Goal: Task Accomplishment & Management: Complete application form

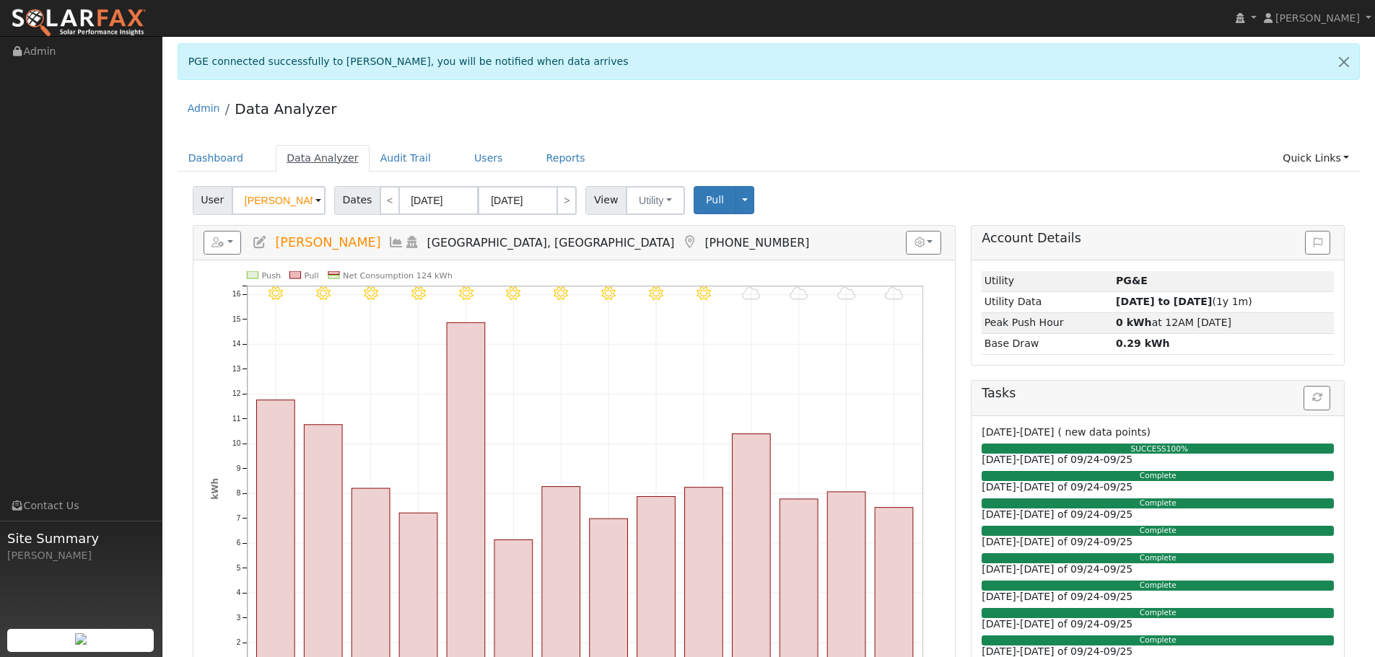
click at [302, 157] on link "Data Analyzer" at bounding box center [323, 158] width 94 height 27
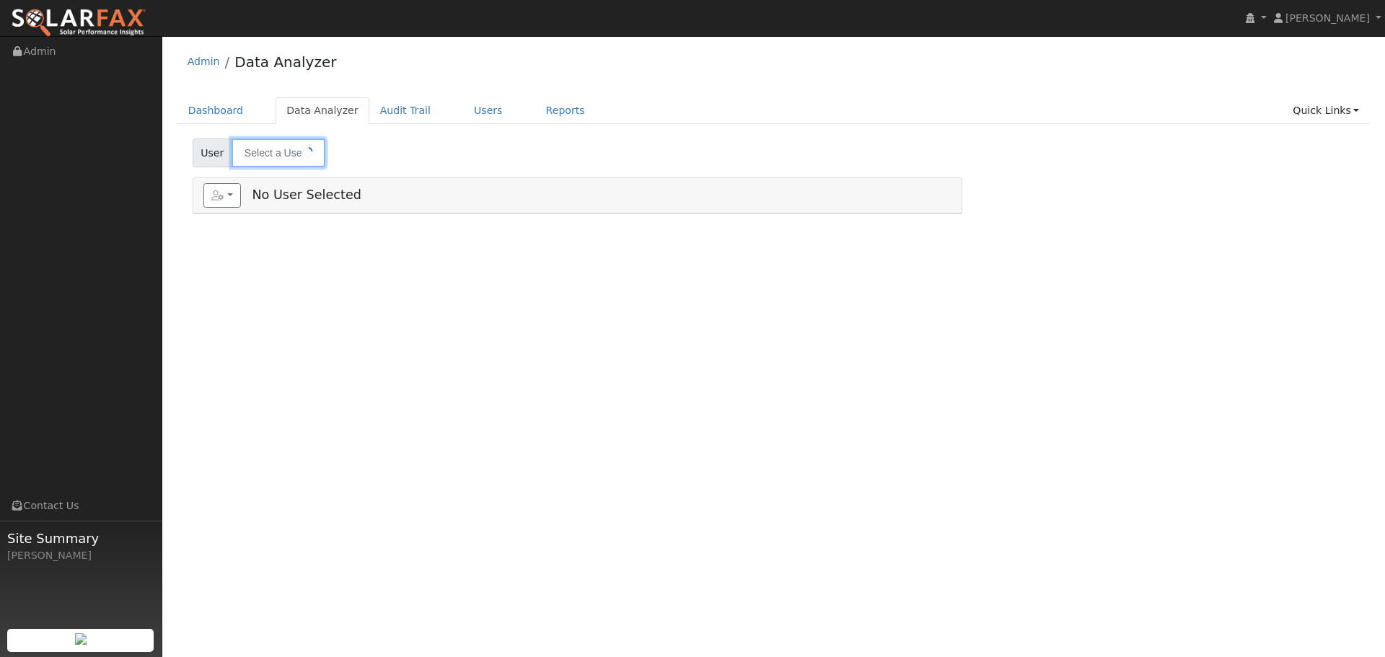
type input "[PERSON_NAME]"
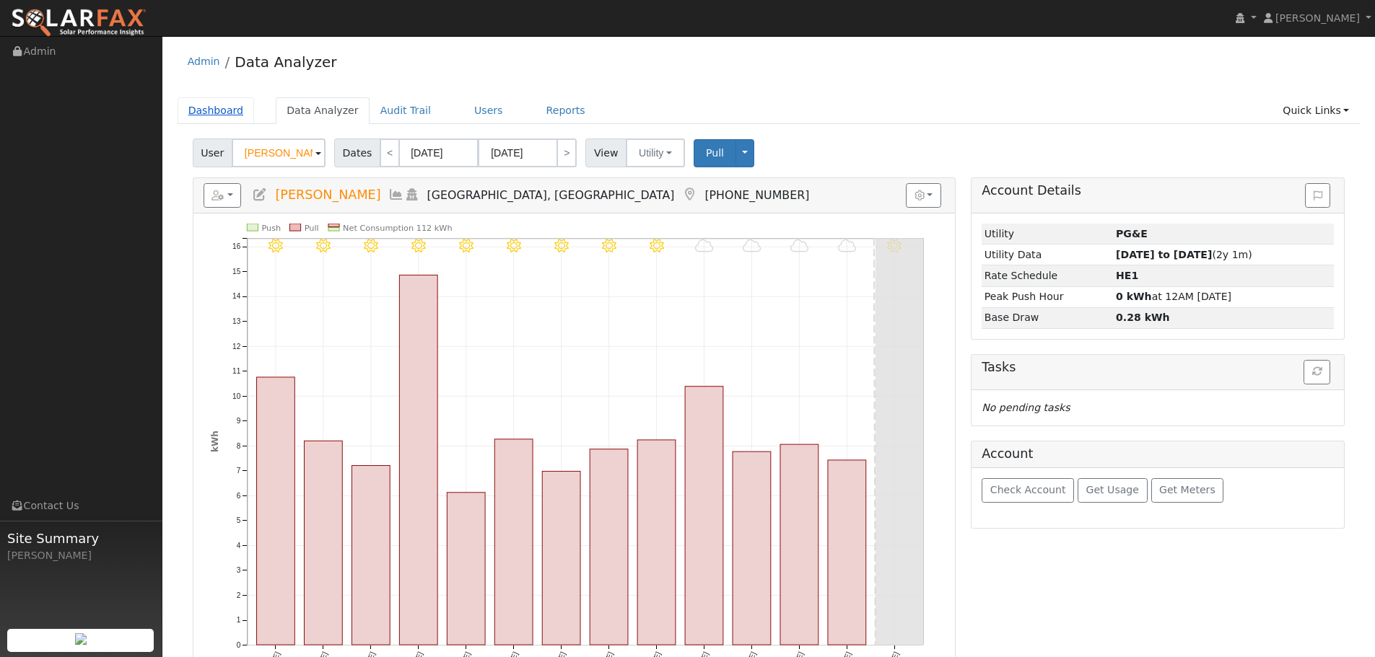
click at [215, 112] on link "Dashboard" at bounding box center [216, 110] width 77 height 27
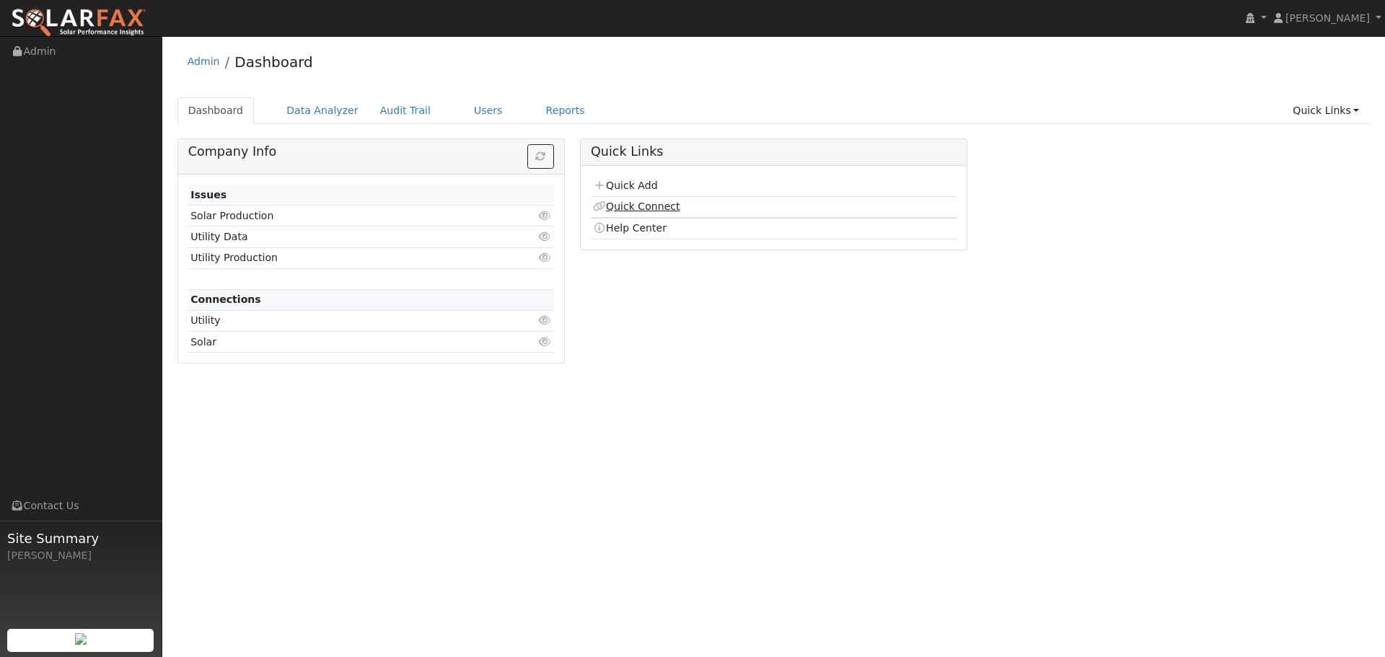
click at [626, 205] on link "Quick Connect" at bounding box center [636, 207] width 87 height 12
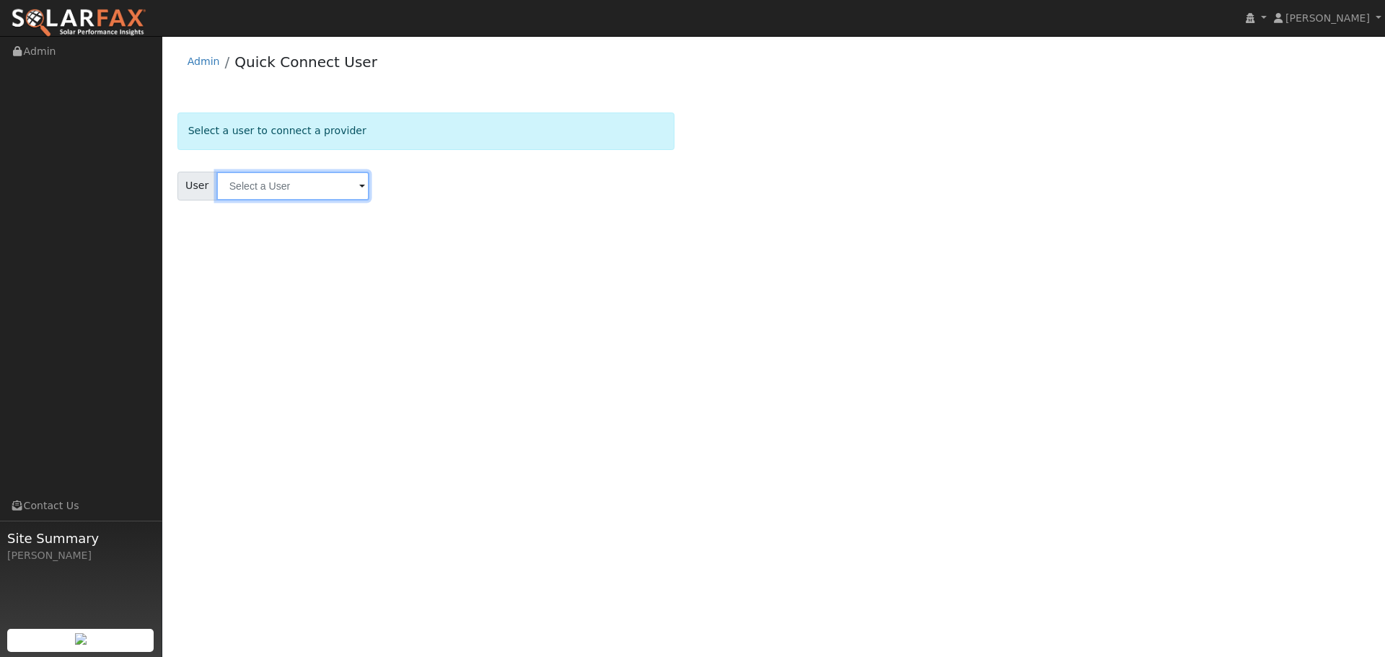
click at [309, 189] on input "text" at bounding box center [292, 186] width 153 height 29
click at [203, 60] on link "Admin" at bounding box center [204, 62] width 32 height 12
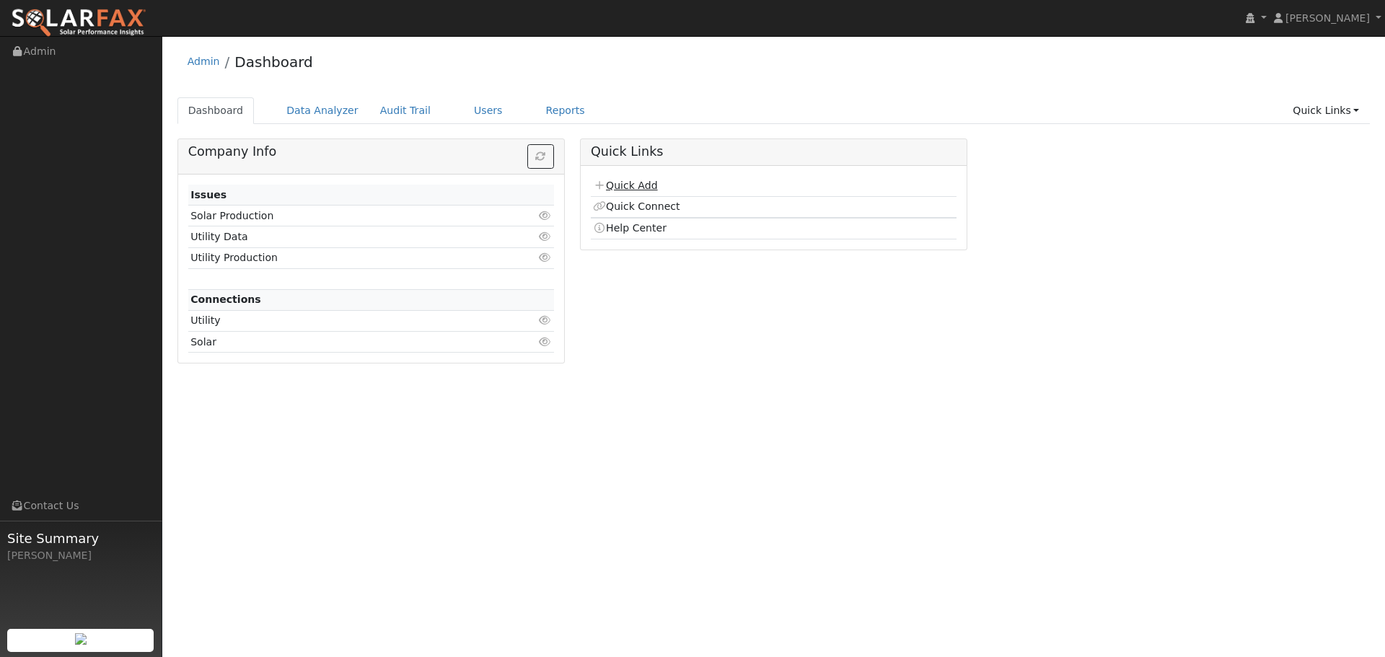
click at [633, 183] on link "Quick Add" at bounding box center [625, 186] width 64 height 12
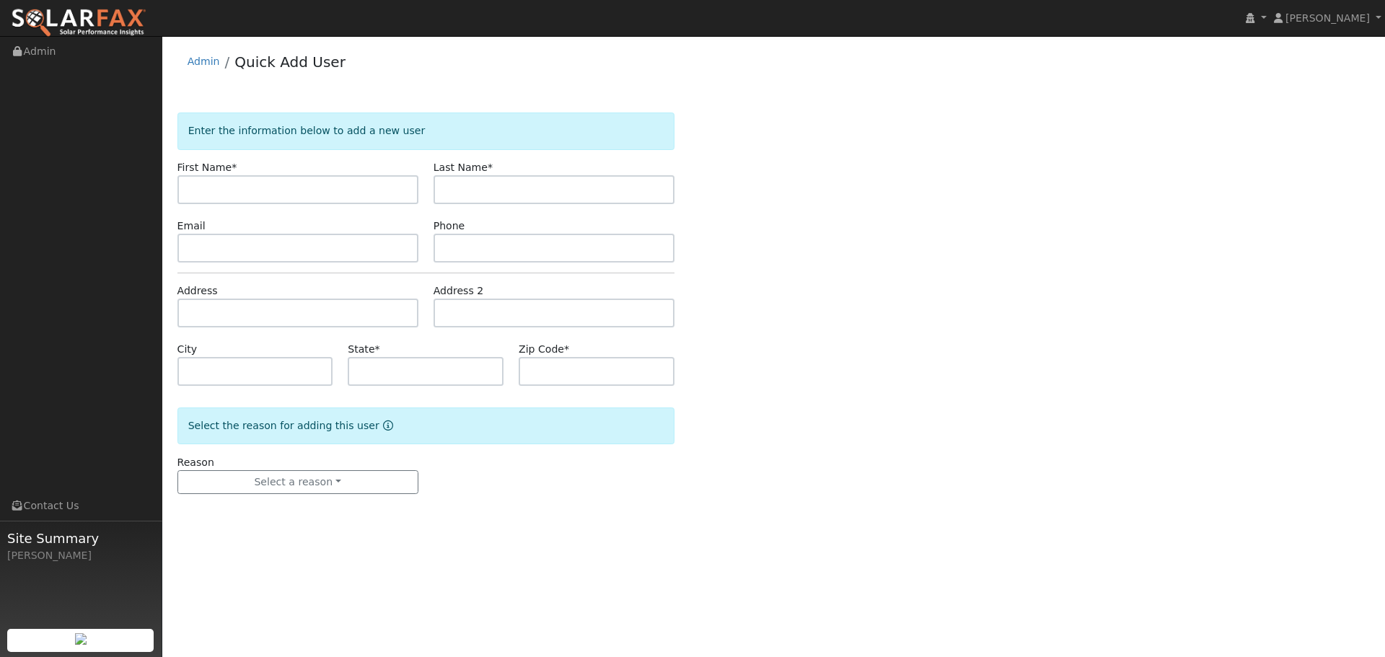
click at [260, 191] on input "text" at bounding box center [298, 189] width 241 height 29
type input "Dniel"
type input "Phillips"
click at [310, 318] on input "text" at bounding box center [298, 313] width 241 height 29
paste input "970 Kingston Avenue"
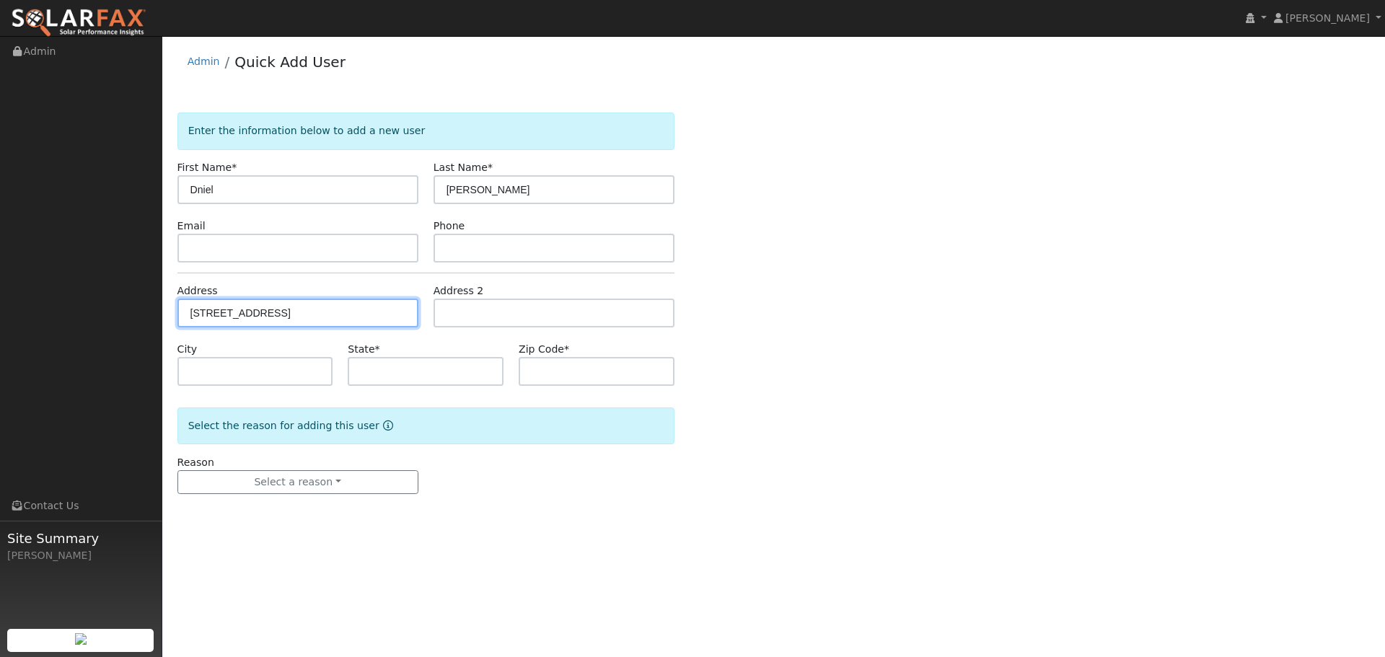
type input "970 Kingston Avenue"
type input "Piedmont"
type input "CA"
type input "94611"
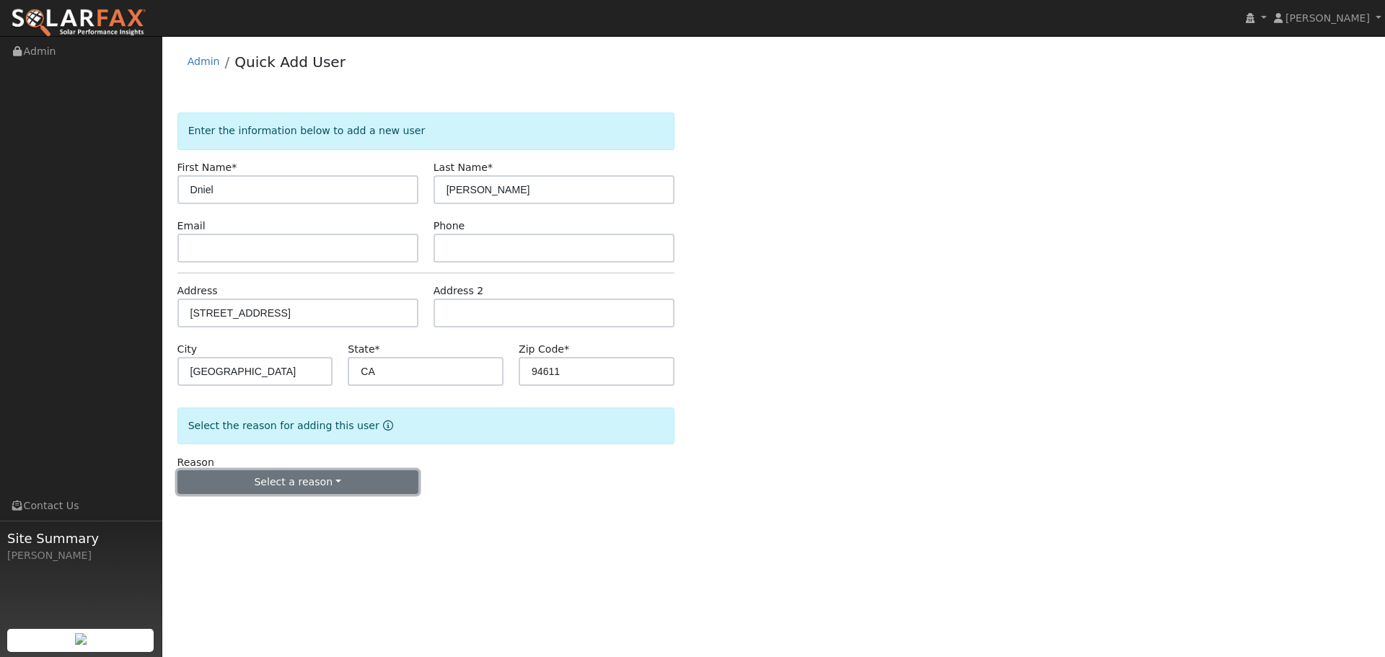
click at [287, 489] on button "Select a reason" at bounding box center [298, 482] width 241 height 25
click at [275, 510] on link "New lead" at bounding box center [257, 512] width 159 height 20
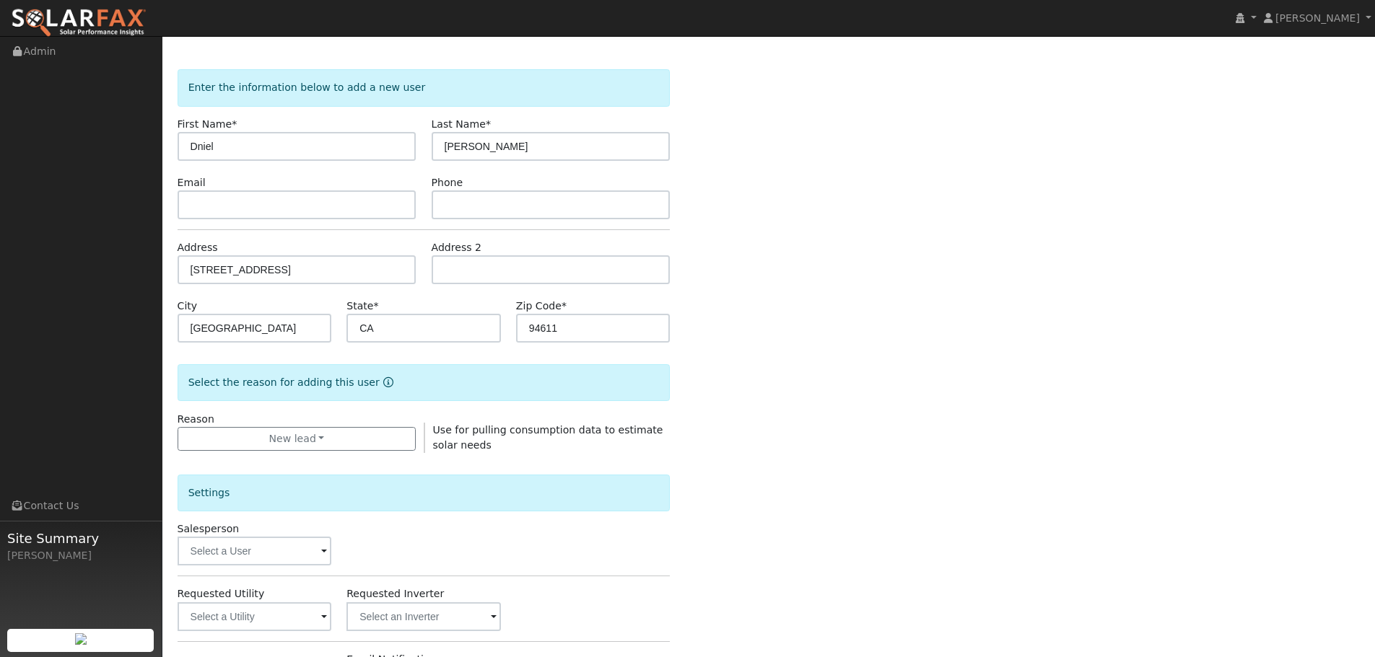
scroll to position [277, 0]
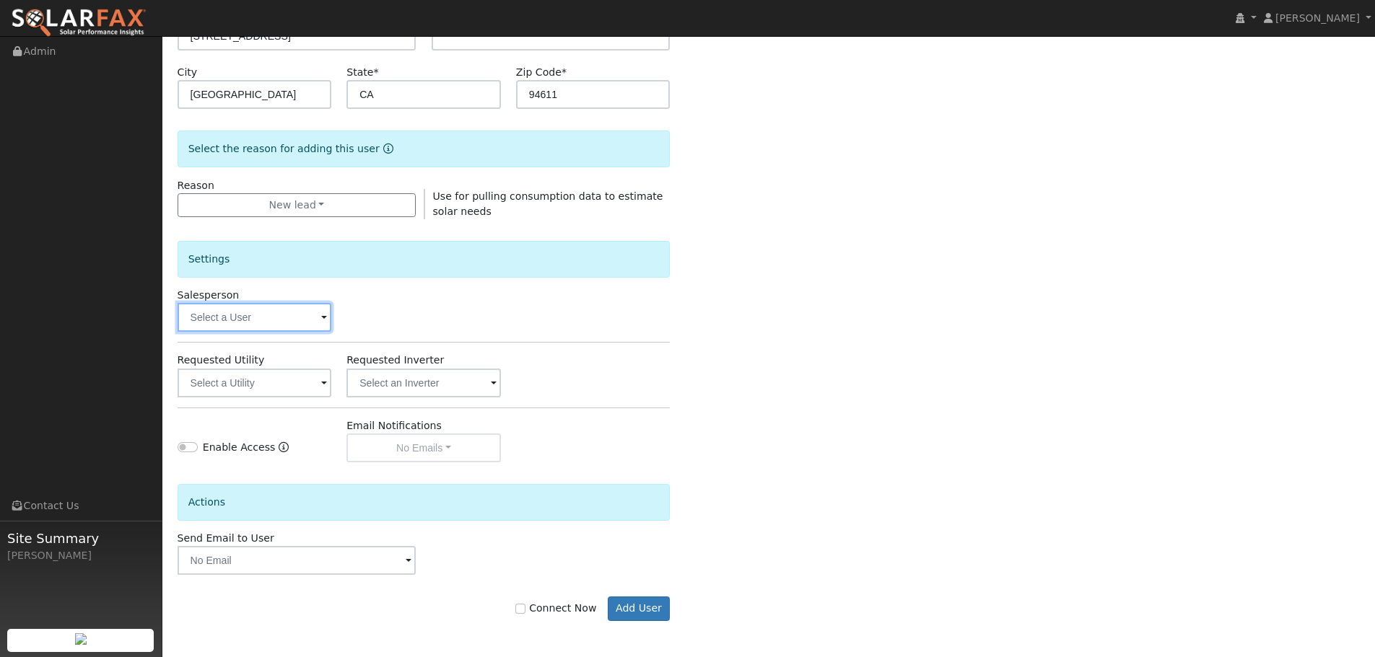
click at [224, 316] on input "text" at bounding box center [255, 317] width 154 height 29
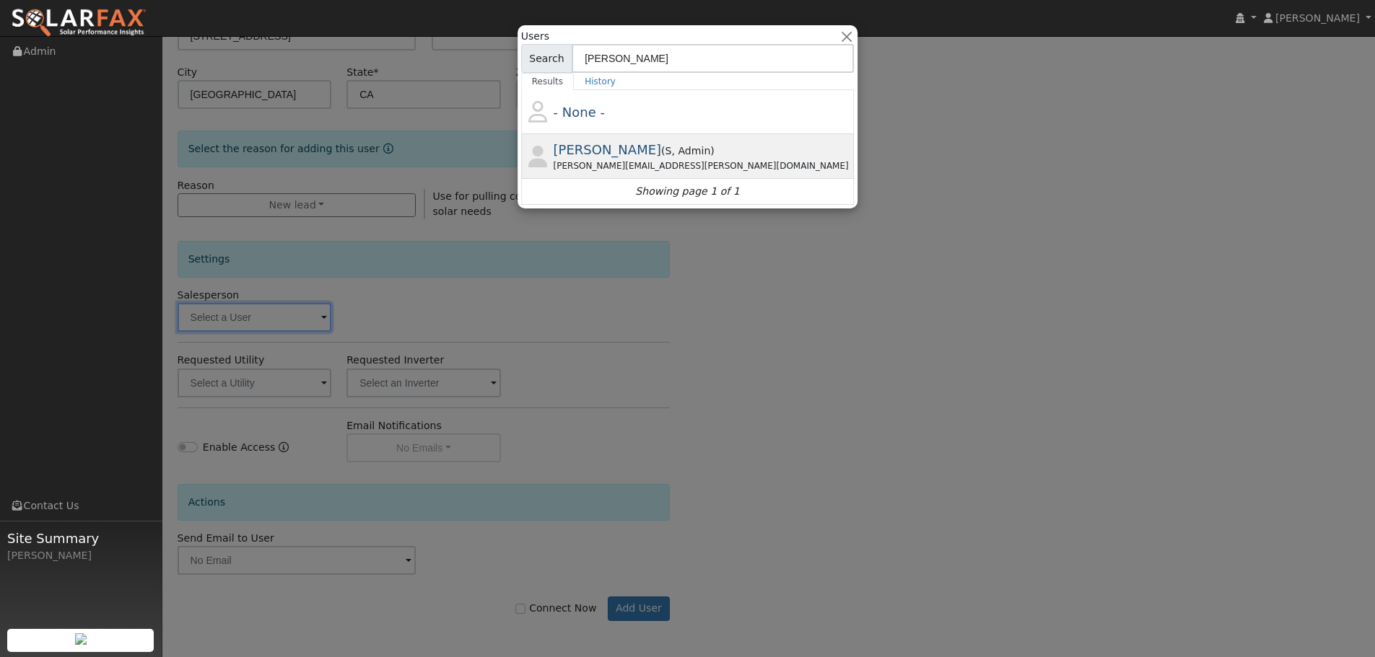
type input "paul k"
click at [672, 145] on span ", Admin" at bounding box center [691, 151] width 39 height 12
type input "Paul Karst"
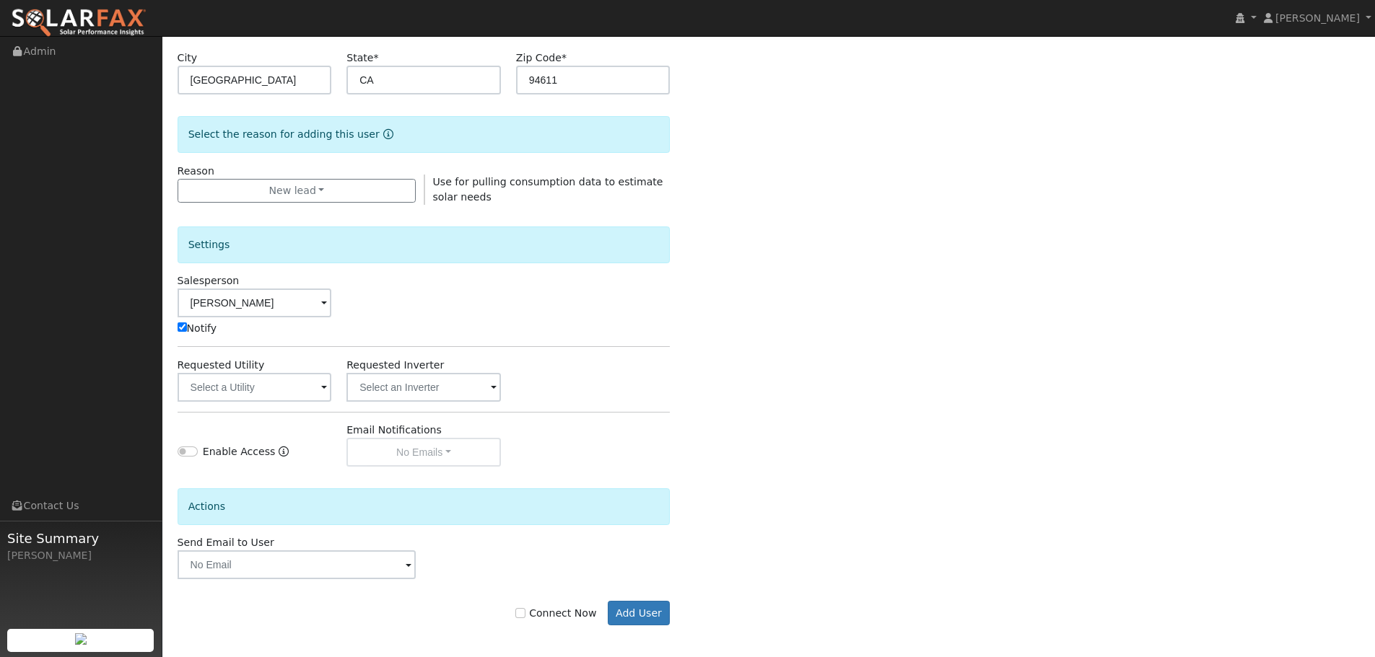
scroll to position [296, 0]
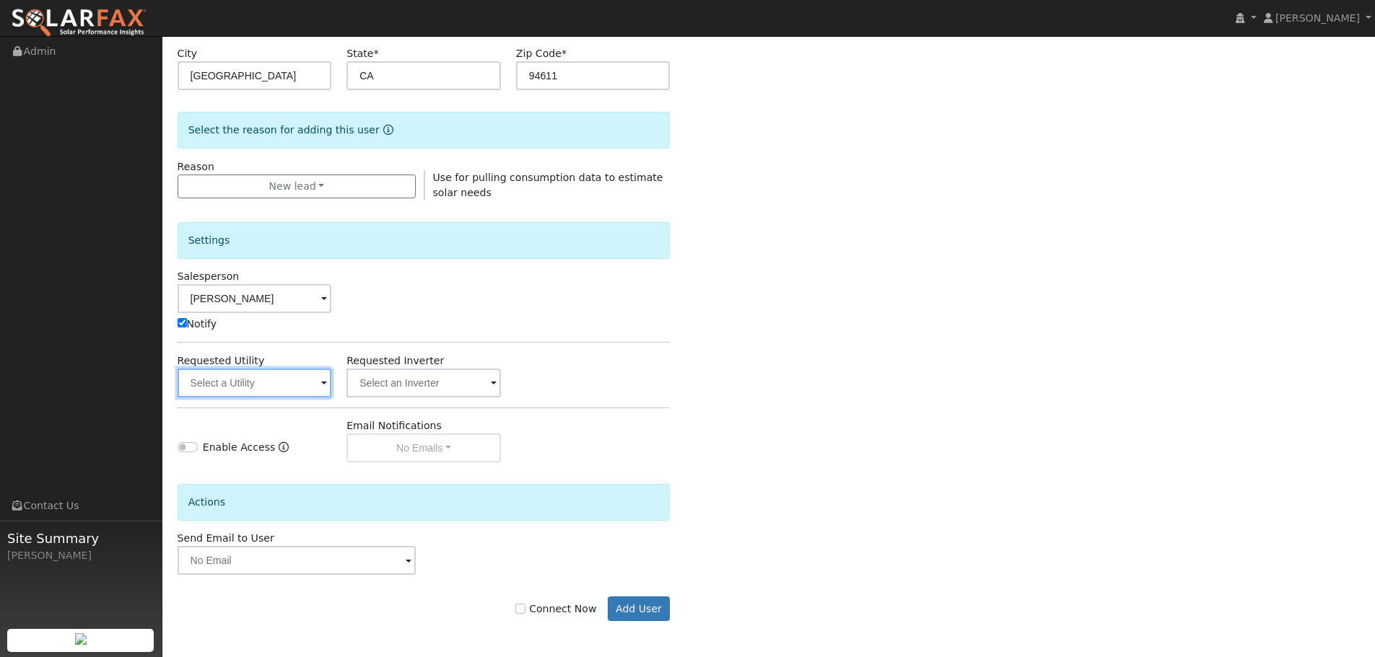
click at [272, 386] on input "text" at bounding box center [255, 383] width 154 height 29
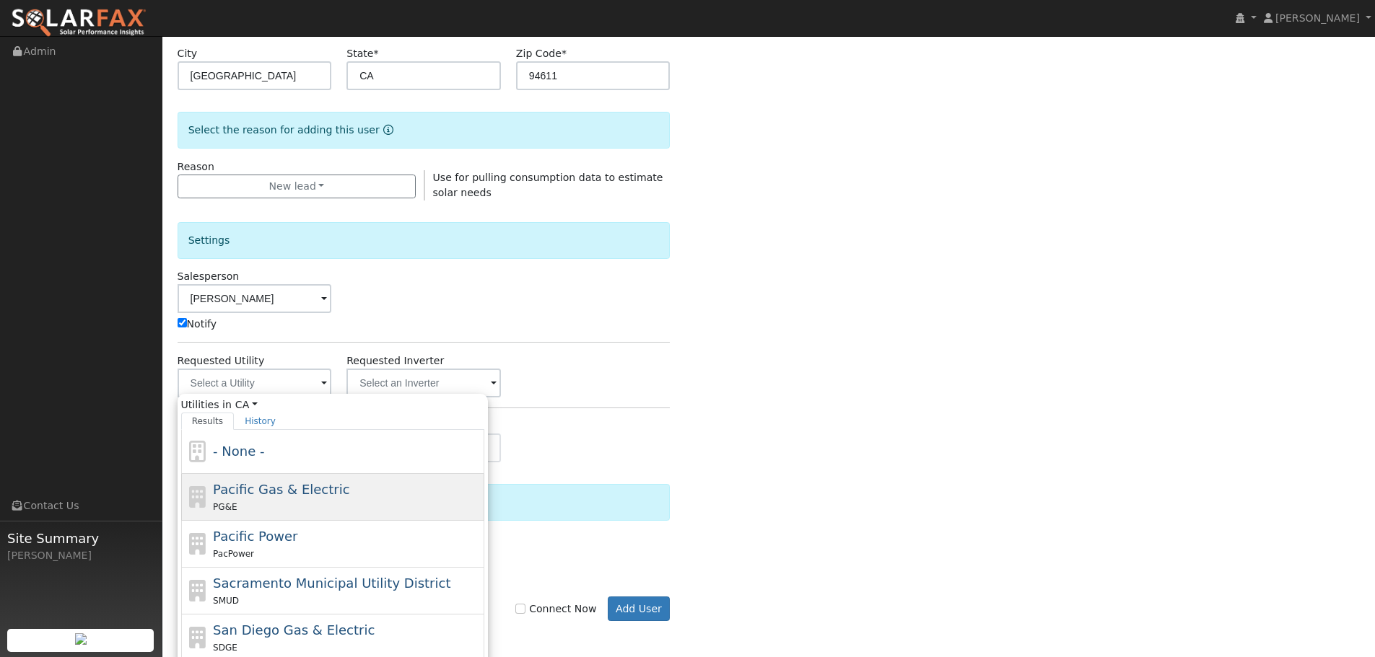
click at [247, 483] on span "Pacific Gas & Electric" at bounding box center [281, 489] width 136 height 15
type input "Pacific Gas & Electric"
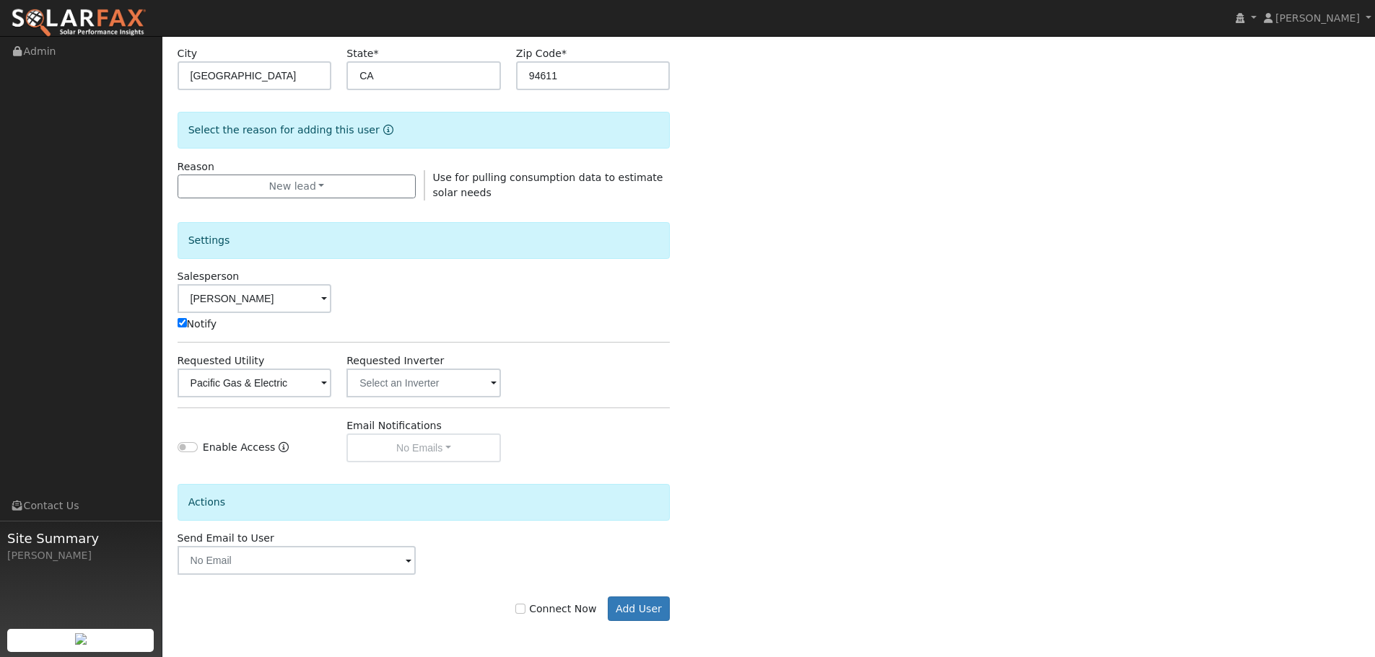
click at [568, 608] on label "Connect Now" at bounding box center [555, 609] width 81 height 15
click at [525, 608] on input "Connect Now" at bounding box center [520, 609] width 10 height 10
checkbox input "true"
click at [652, 609] on button "Add User" at bounding box center [639, 609] width 63 height 25
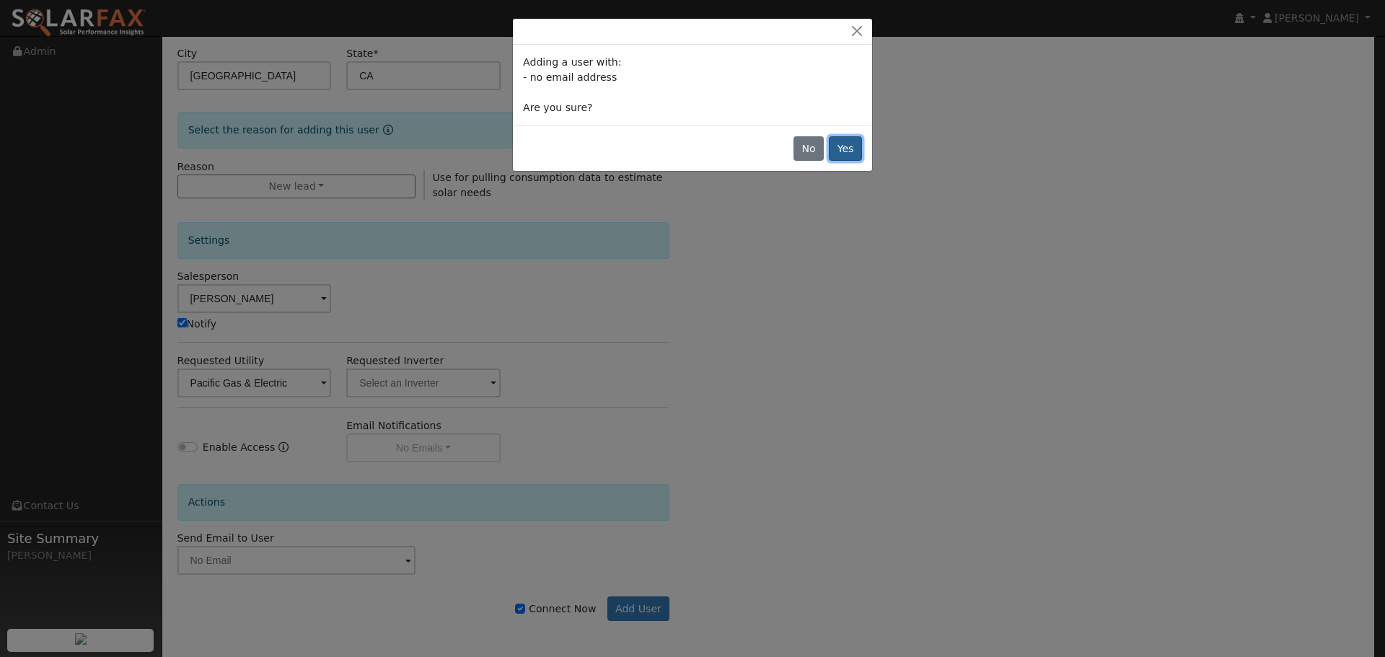
click at [845, 145] on button "Yes" at bounding box center [845, 148] width 33 height 25
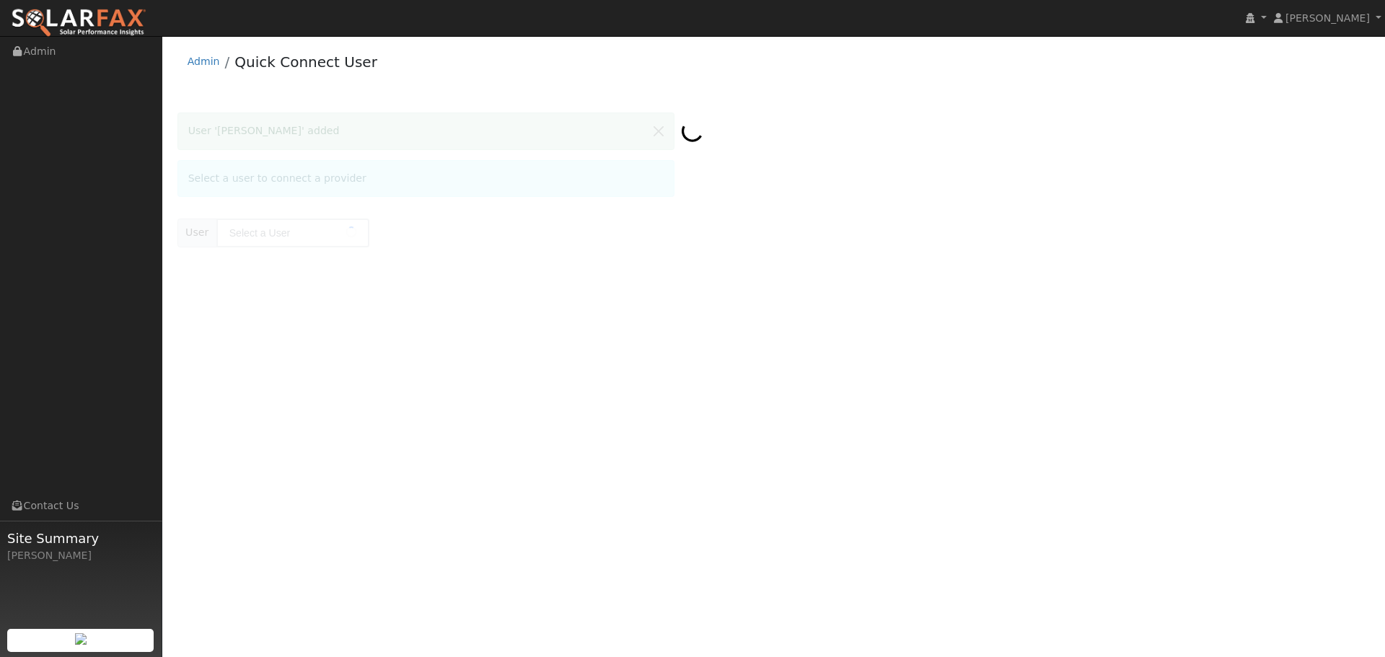
type input "[PERSON_NAME]"
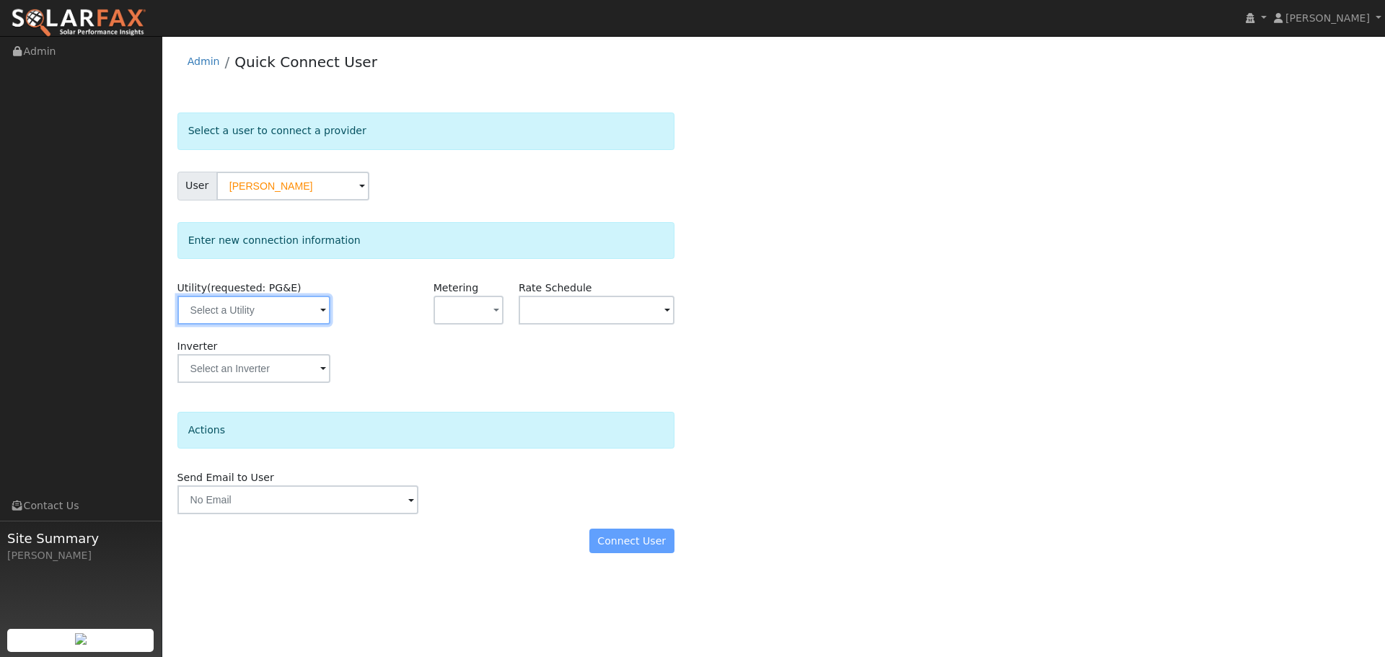
click at [281, 307] on input "text" at bounding box center [254, 310] width 153 height 29
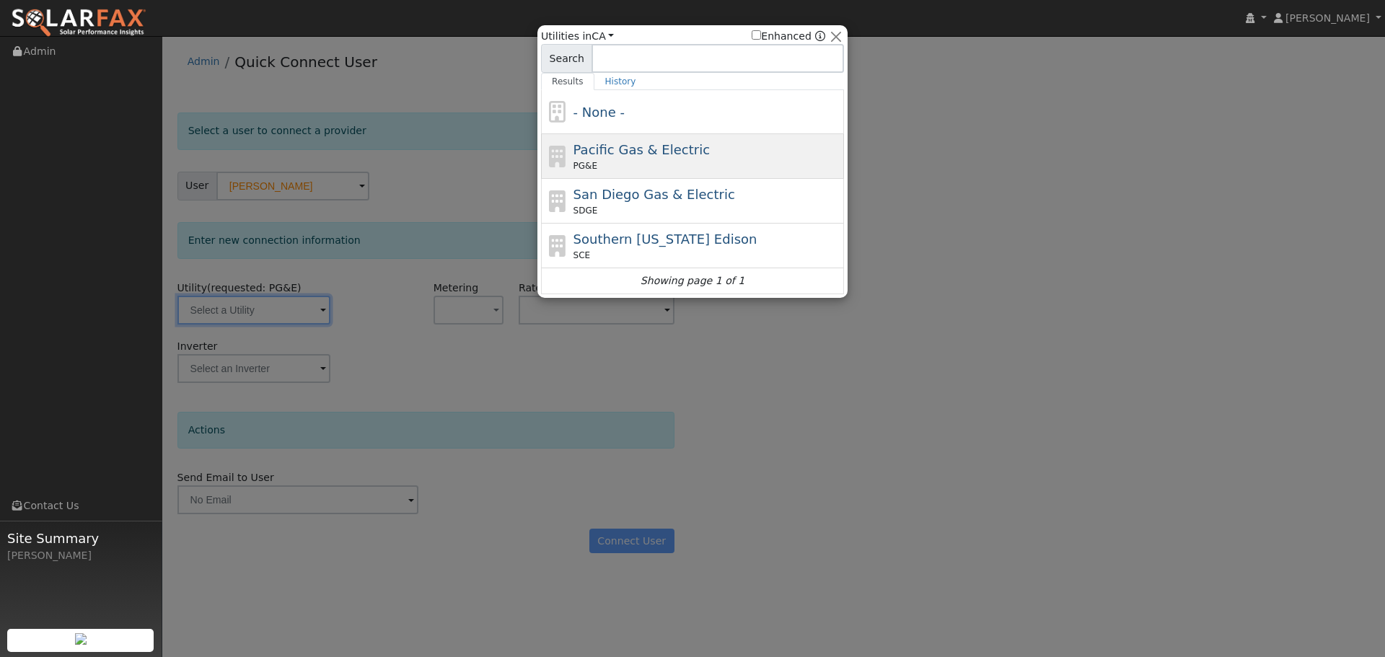
click at [587, 176] on div "Pacific Gas & Electric PG&E" at bounding box center [692, 156] width 303 height 45
type input "PG&E"
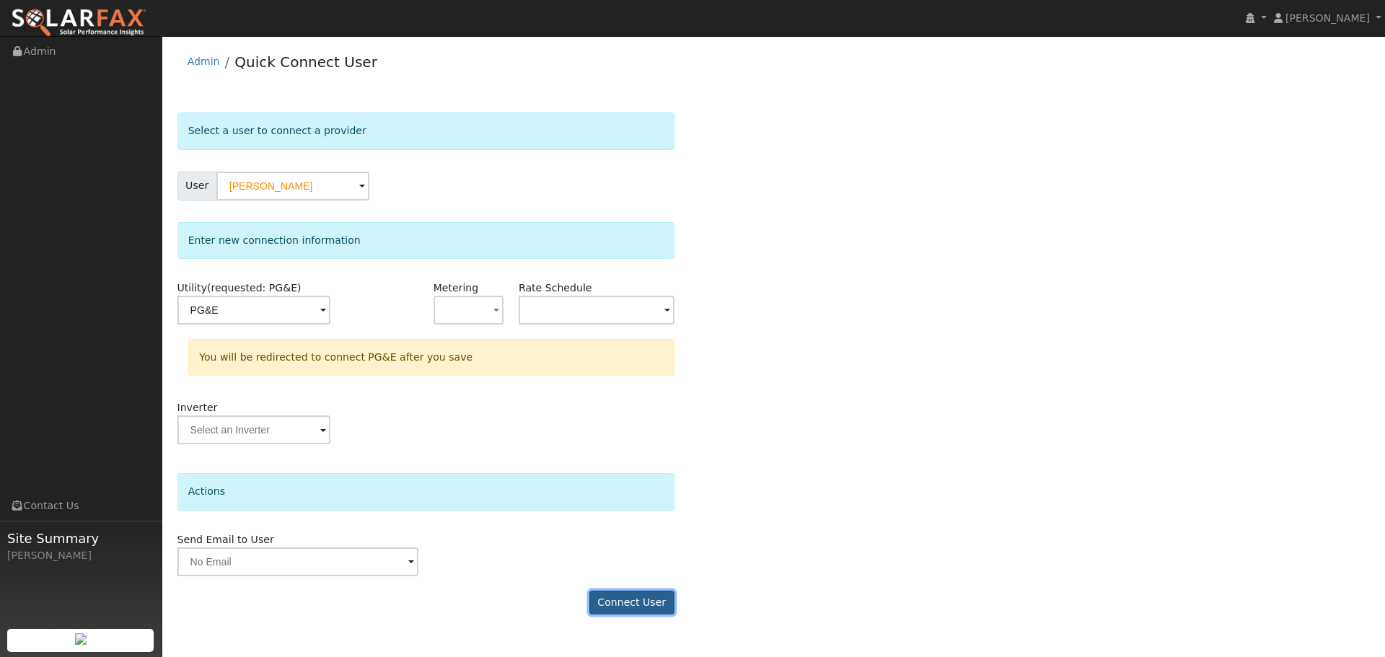
click at [618, 605] on button "Connect User" at bounding box center [632, 603] width 85 height 25
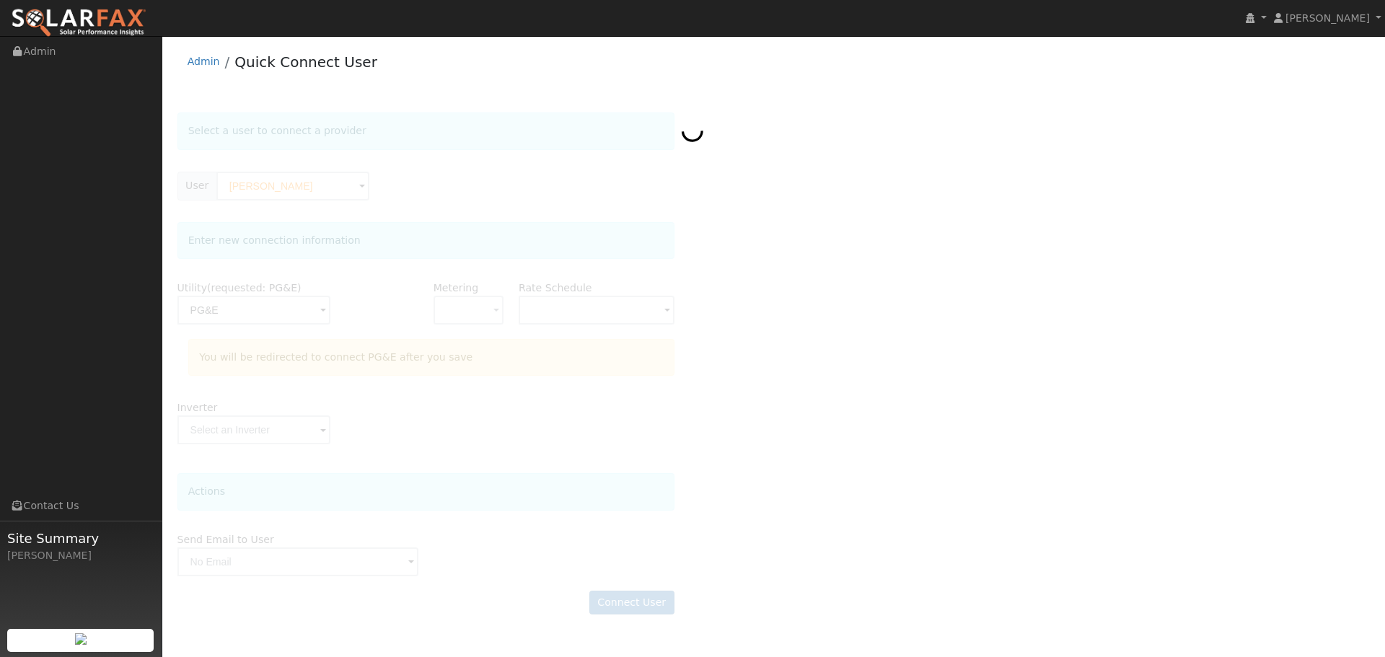
click at [771, 466] on div at bounding box center [775, 371] width 1194 height 517
click at [201, 61] on link "Admin" at bounding box center [204, 62] width 32 height 12
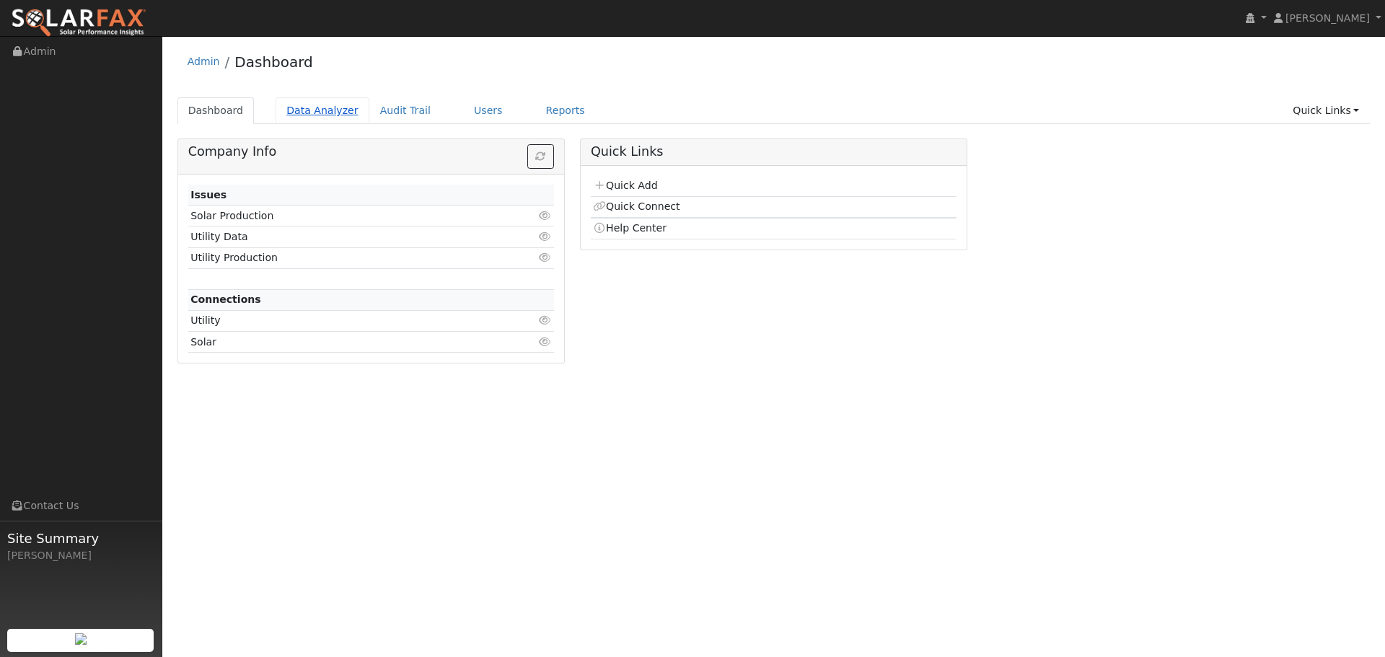
click at [315, 110] on link "Data Analyzer" at bounding box center [323, 110] width 94 height 27
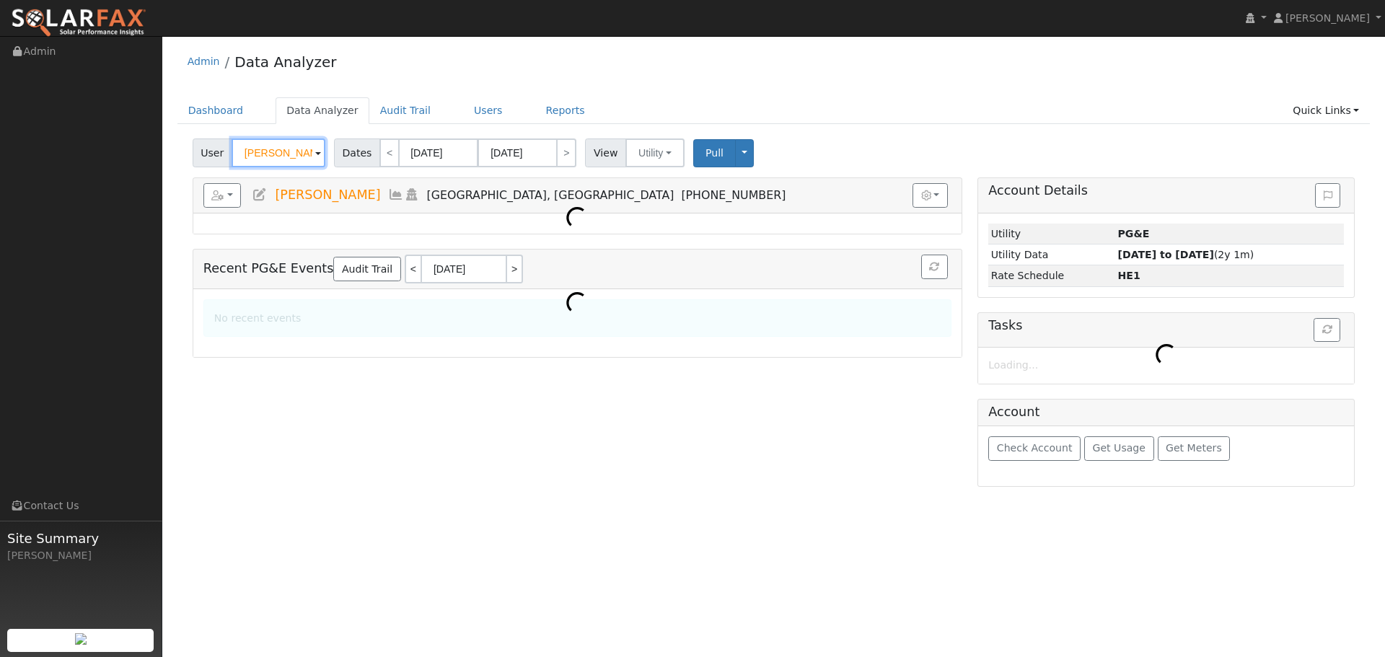
click at [271, 159] on input "[PERSON_NAME]" at bounding box center [279, 153] width 94 height 29
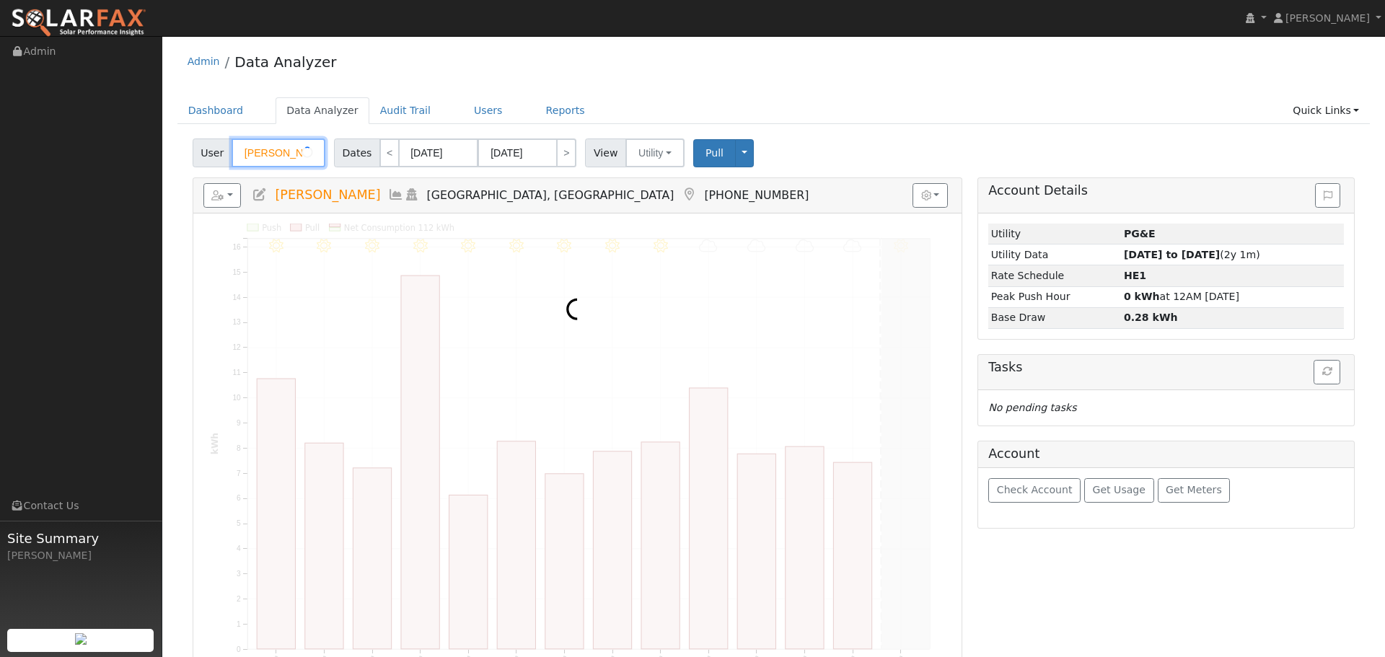
click at [271, 157] on input "Jessie Rich" at bounding box center [279, 153] width 94 height 29
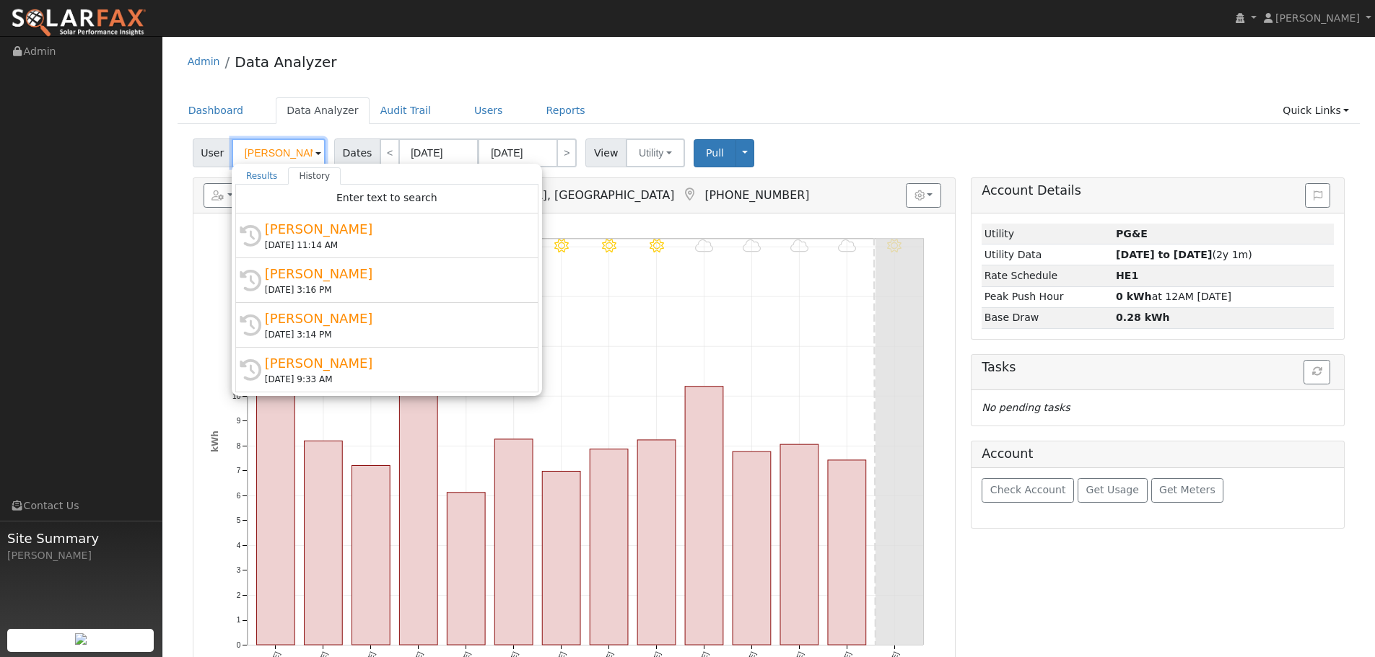
click at [271, 157] on input "Jessie Rich" at bounding box center [279, 153] width 94 height 29
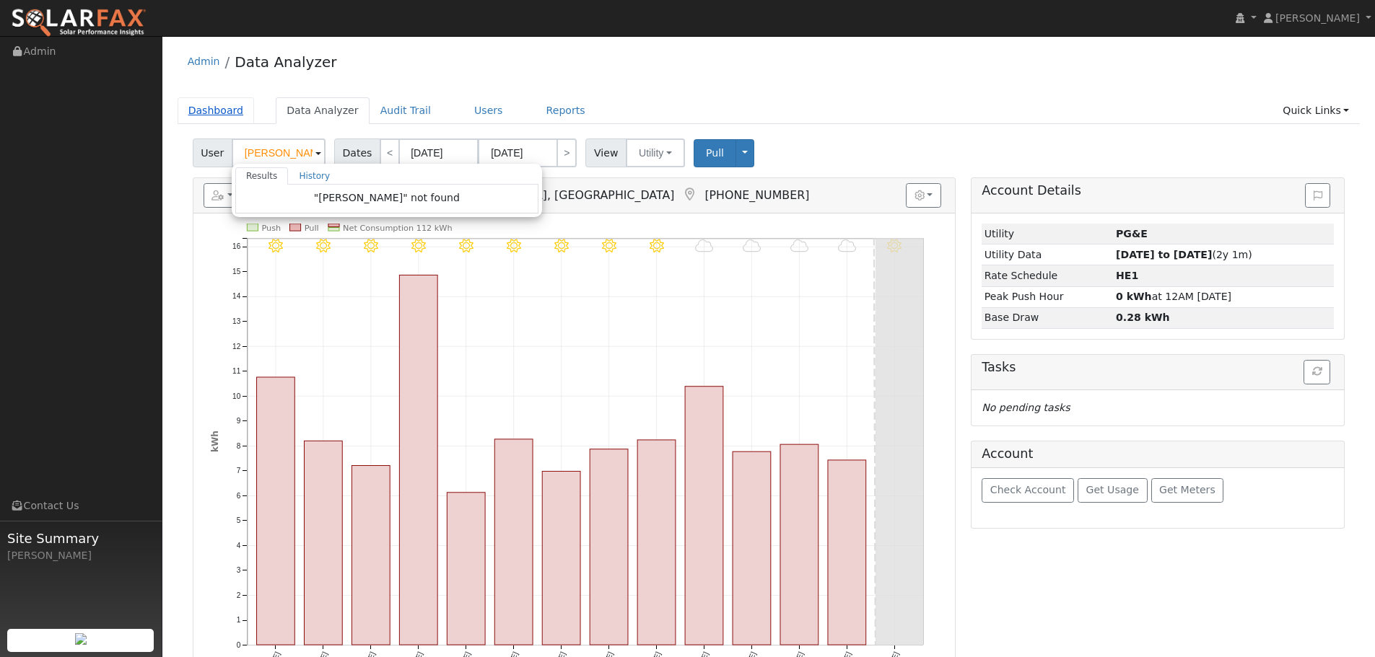
click at [229, 115] on link "Dashboard" at bounding box center [216, 110] width 77 height 27
type input "Jessie Rich"
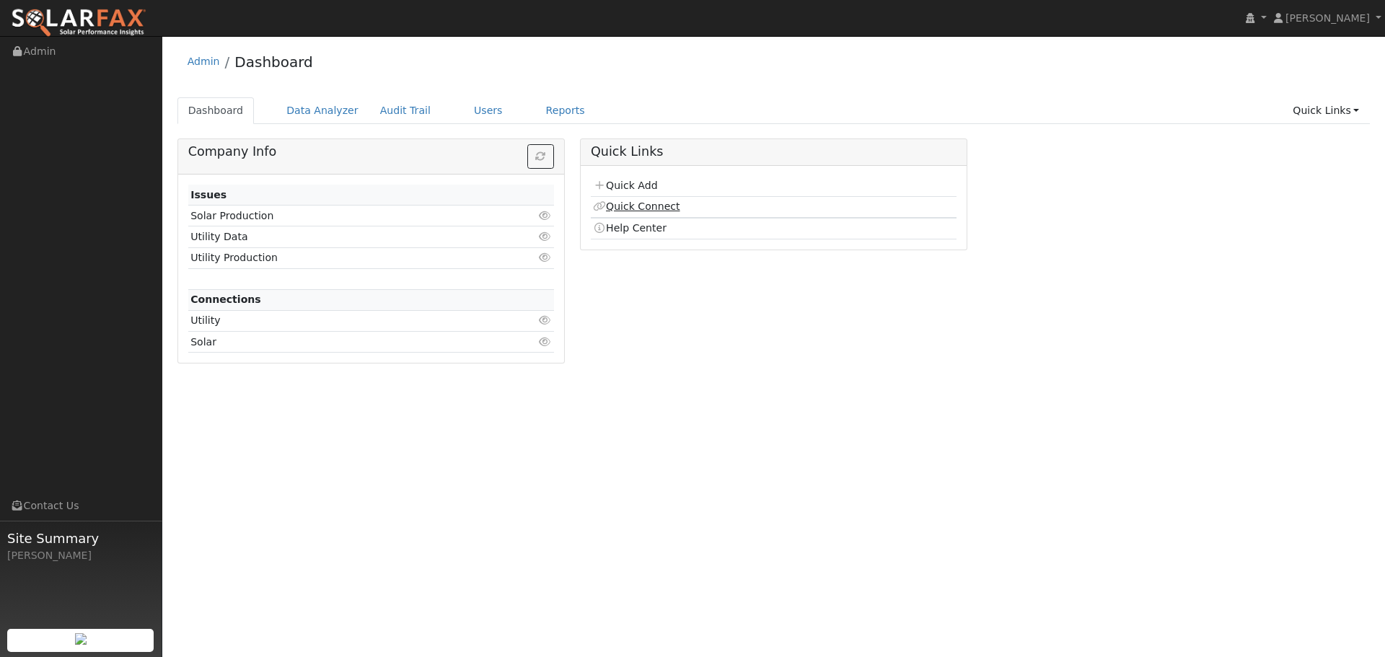
click at [665, 206] on link "Quick Connect" at bounding box center [636, 207] width 87 height 12
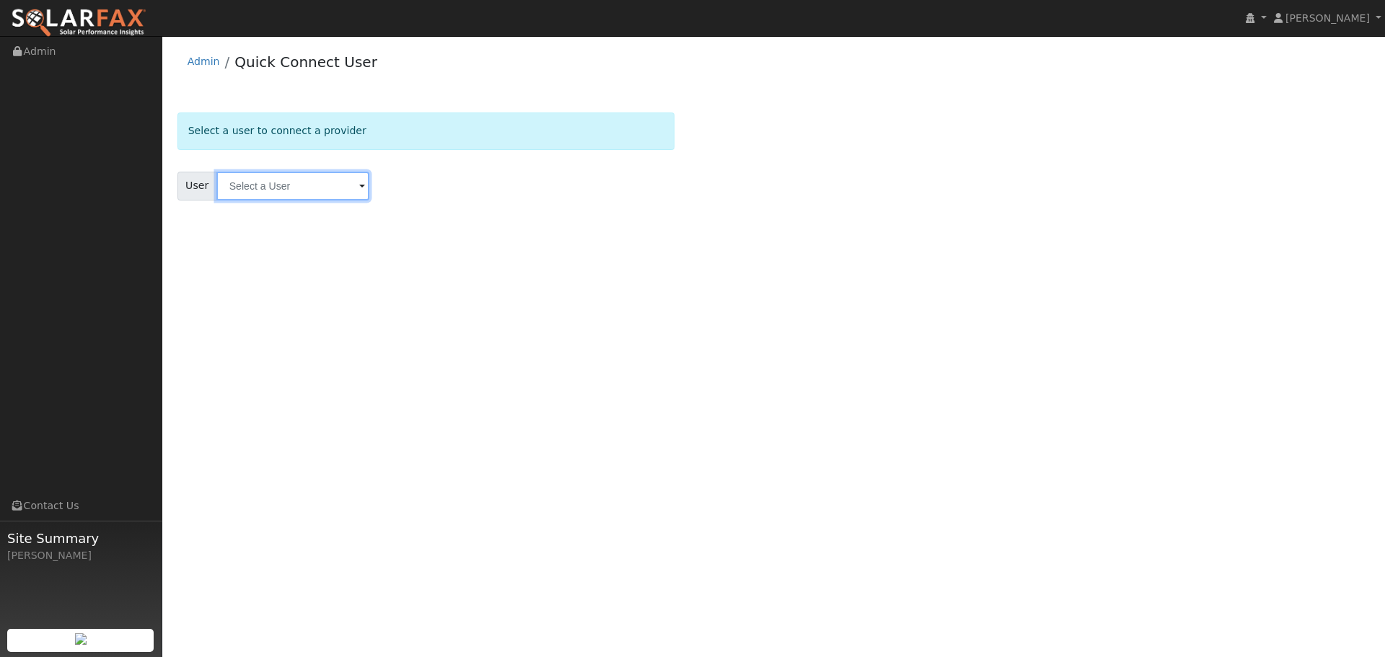
click at [296, 184] on input "text" at bounding box center [292, 186] width 153 height 29
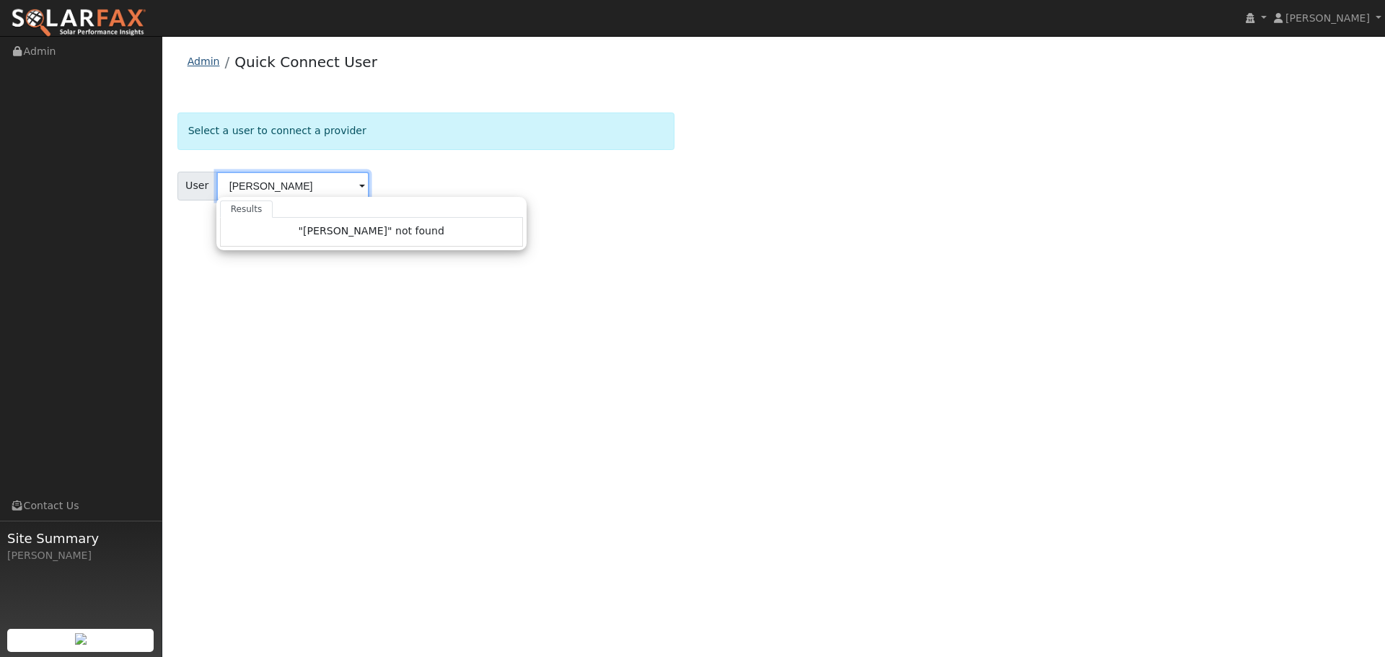
type input "[PERSON_NAME]"
click at [201, 64] on link "Admin" at bounding box center [204, 62] width 32 height 12
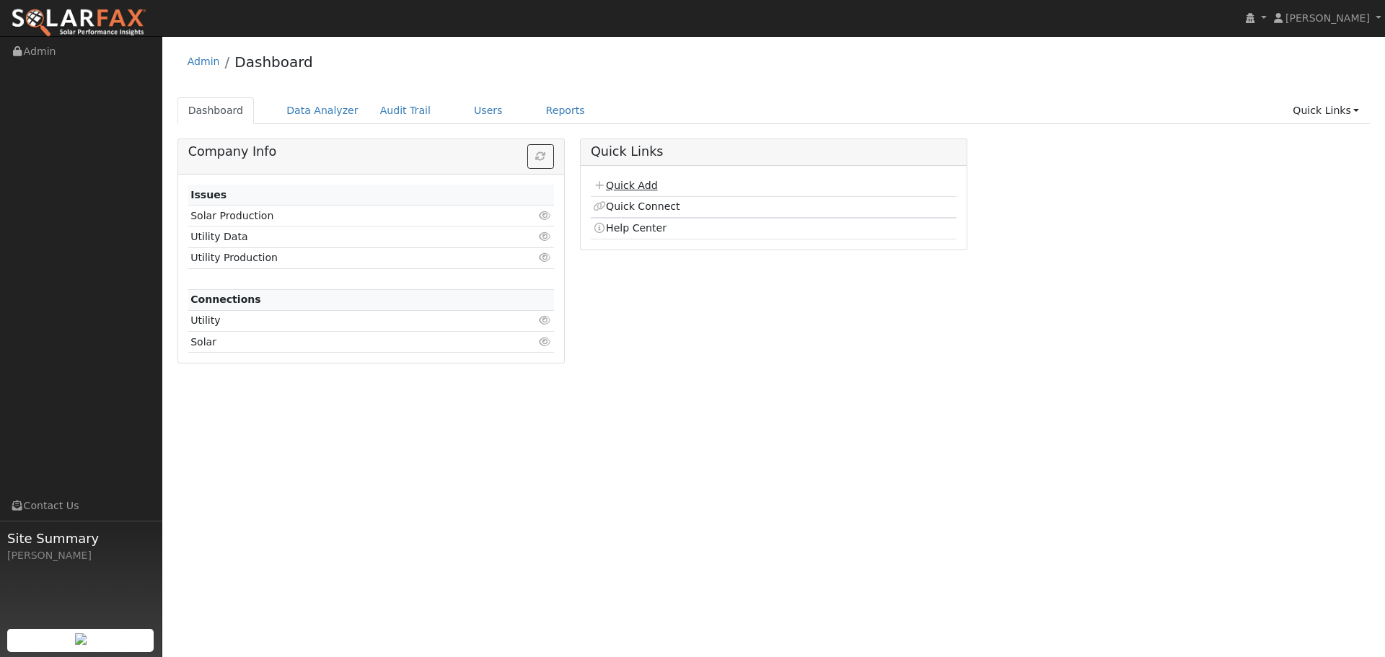
click at [631, 188] on link "Quick Add" at bounding box center [625, 186] width 64 height 12
click at [627, 187] on link "Quick Add" at bounding box center [625, 186] width 64 height 12
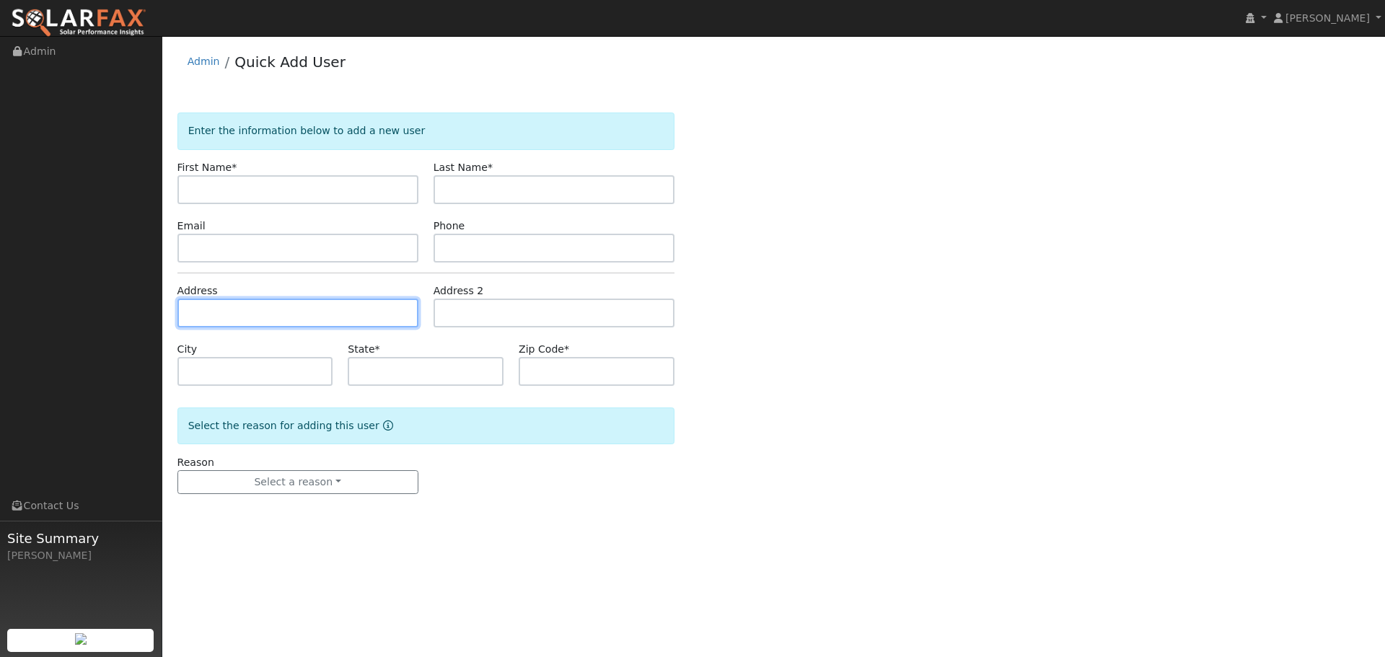
click at [266, 313] on input "text" at bounding box center [298, 313] width 241 height 29
paste input "970 Kingston Avenue"
type input "970 Kingston Avenue"
type input "Piedmont"
type input "CA"
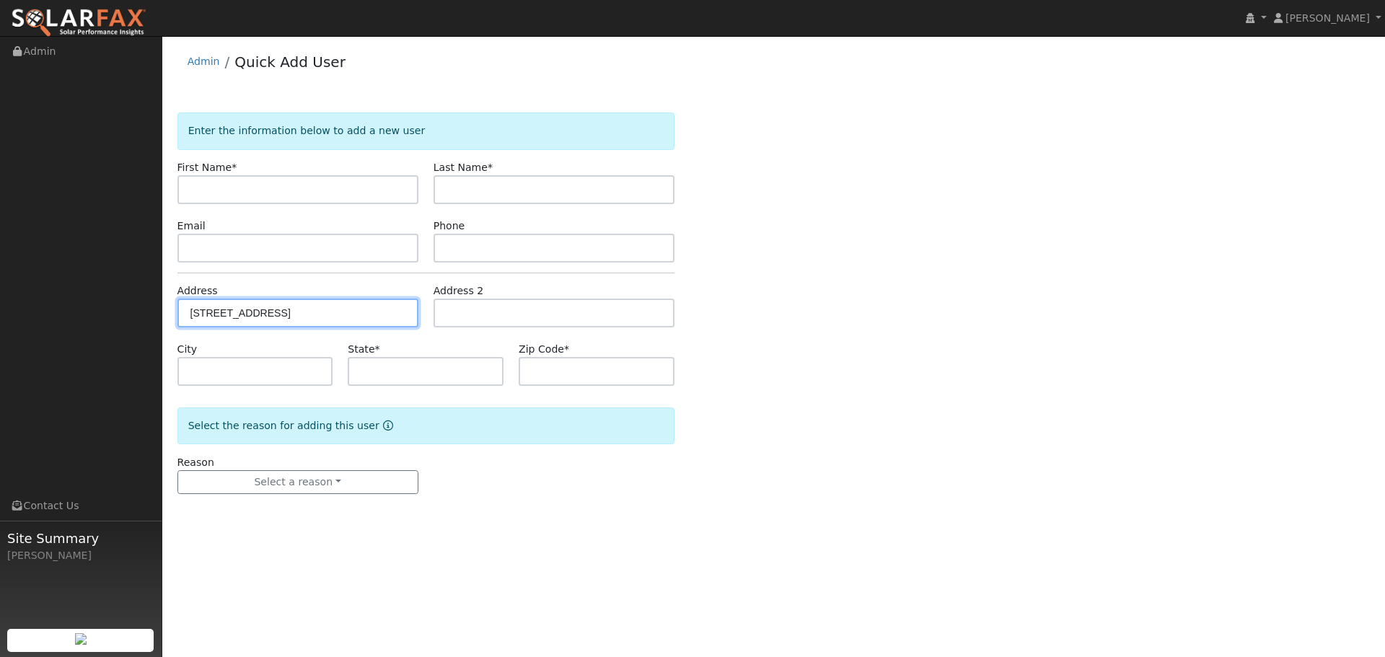
type input "94611"
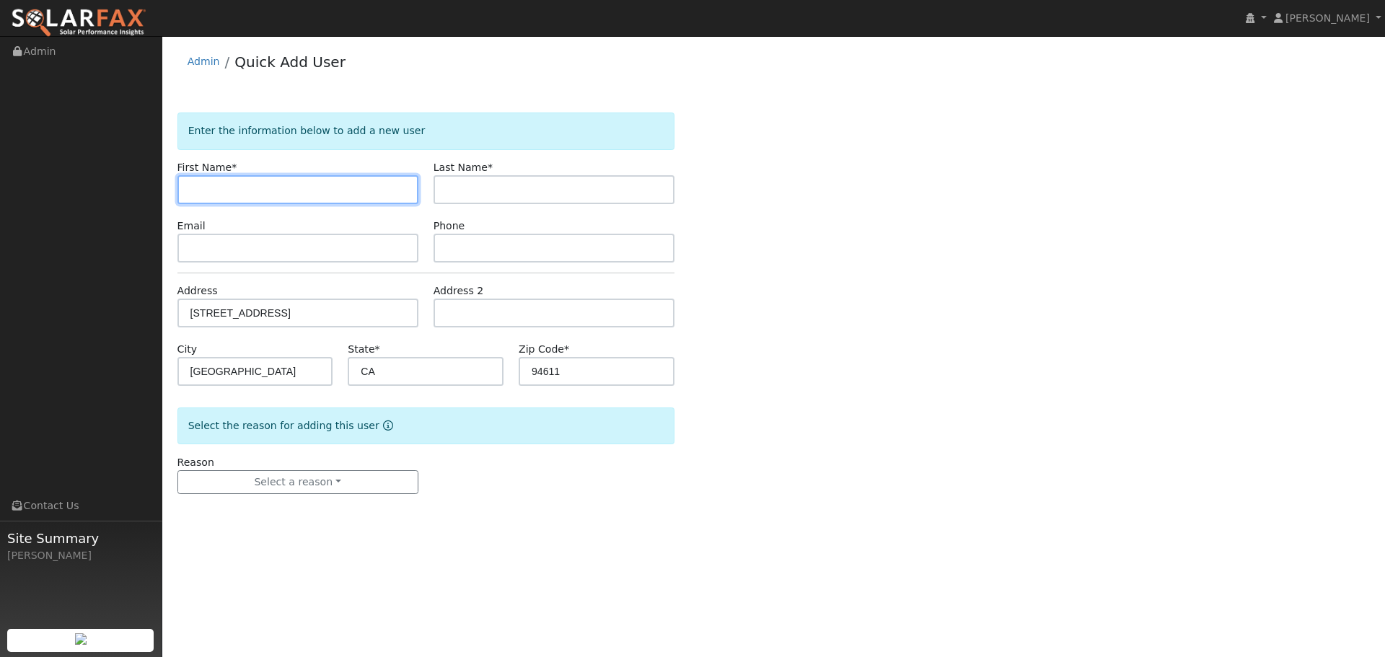
click at [250, 185] on input "text" at bounding box center [298, 189] width 241 height 29
type input "Daniel"
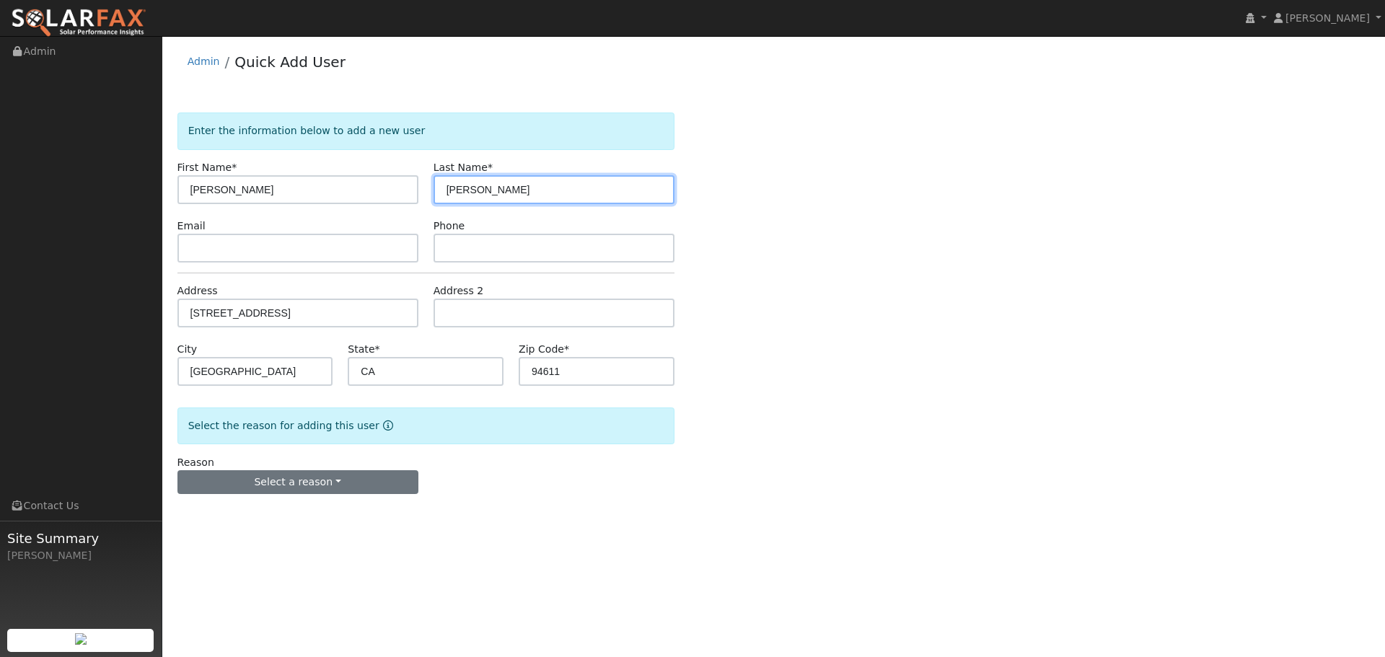
type input "Phillips"
click at [294, 490] on button "Select a reason" at bounding box center [298, 482] width 241 height 25
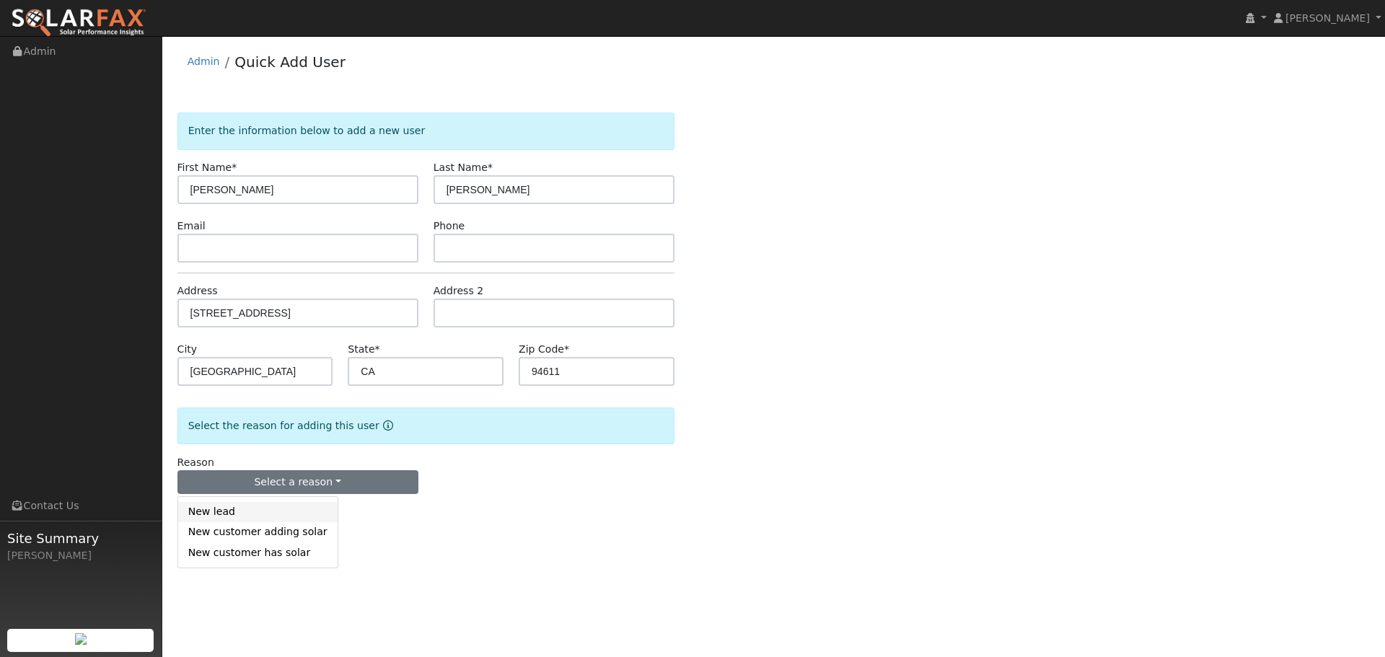
click at [261, 519] on link "New lead" at bounding box center [257, 512] width 159 height 20
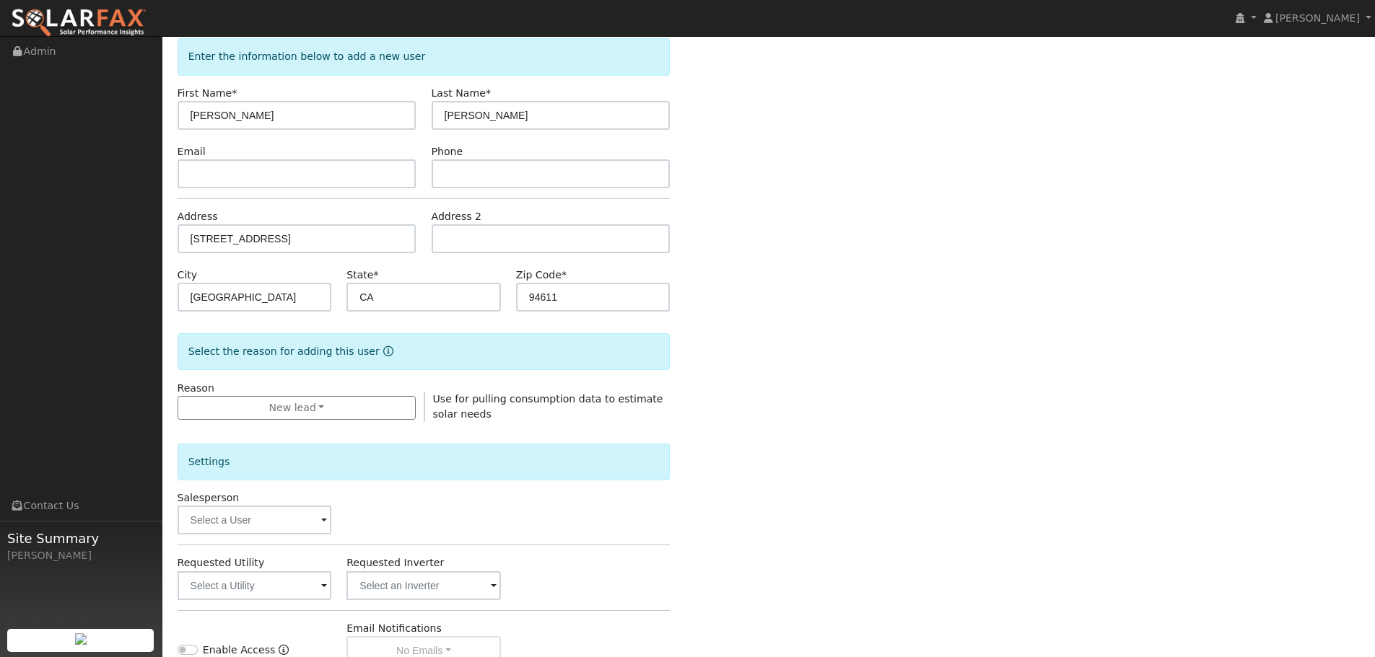
scroll to position [216, 0]
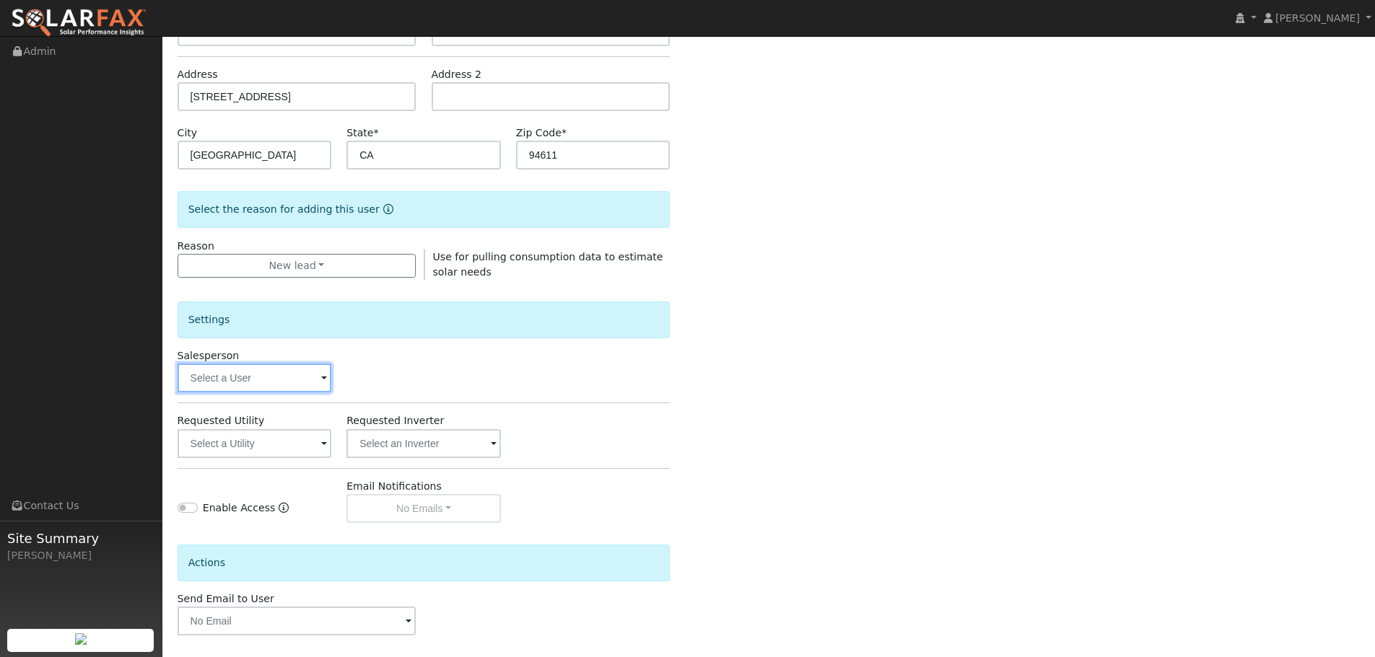
click at [249, 379] on input "text" at bounding box center [255, 378] width 154 height 29
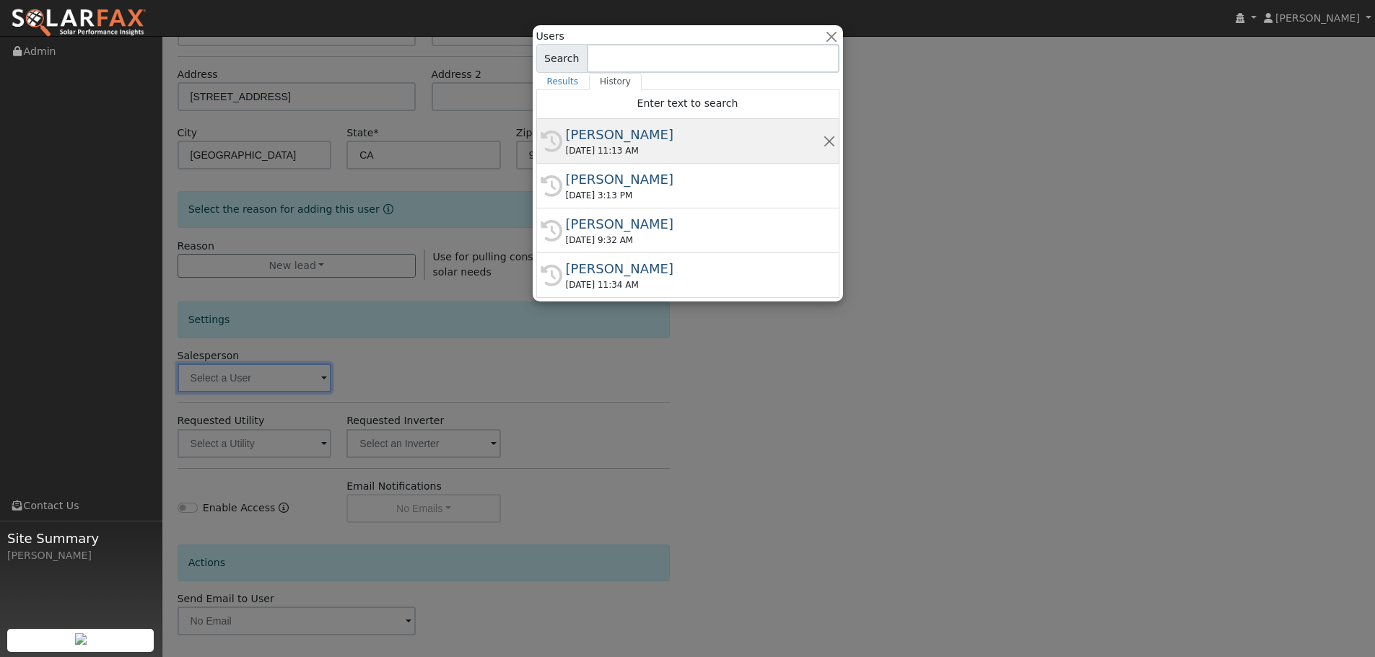
click at [593, 141] on div "Paul Karst" at bounding box center [694, 134] width 257 height 19
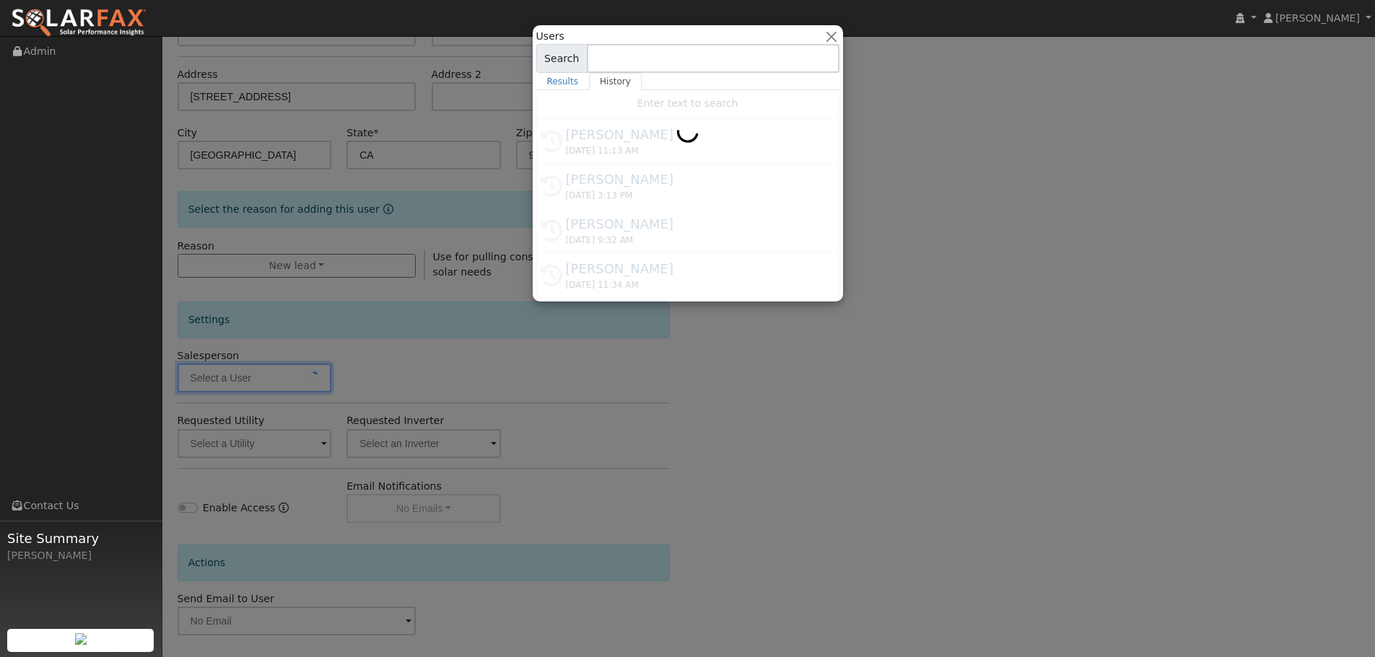
type input "Paul Karst"
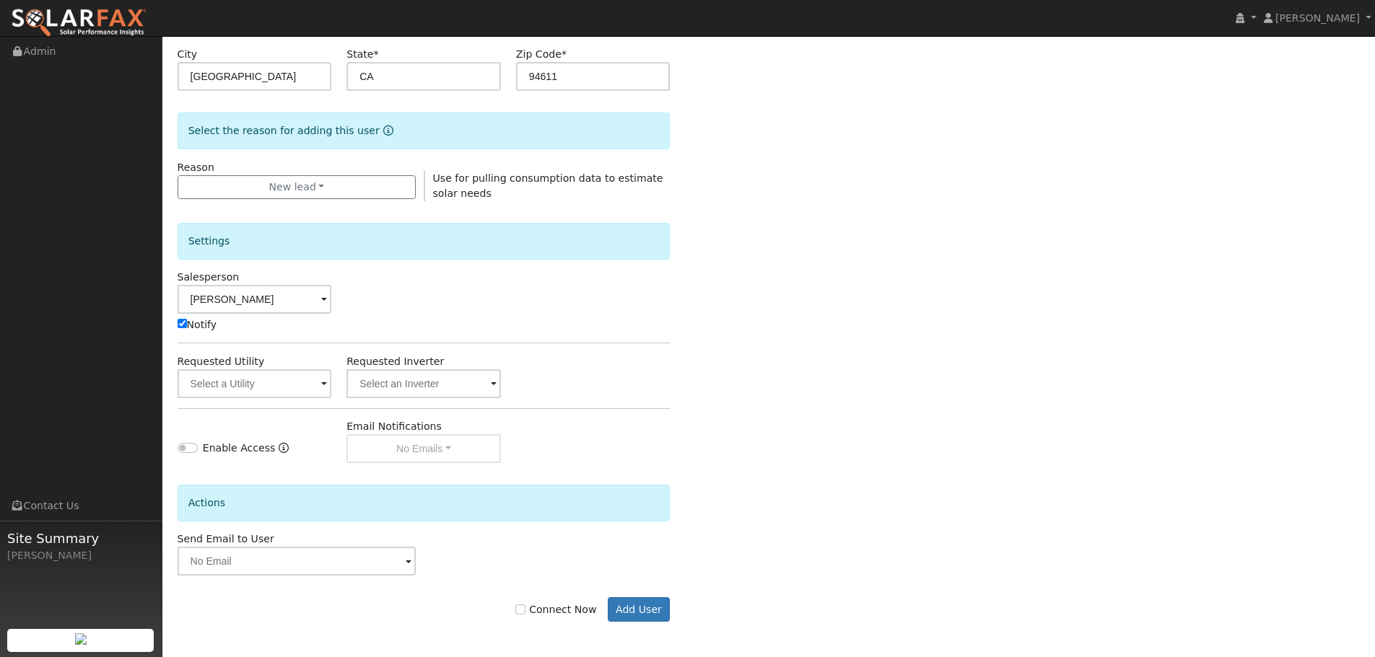
scroll to position [296, 0]
click at [248, 387] on input "text" at bounding box center [255, 383] width 154 height 29
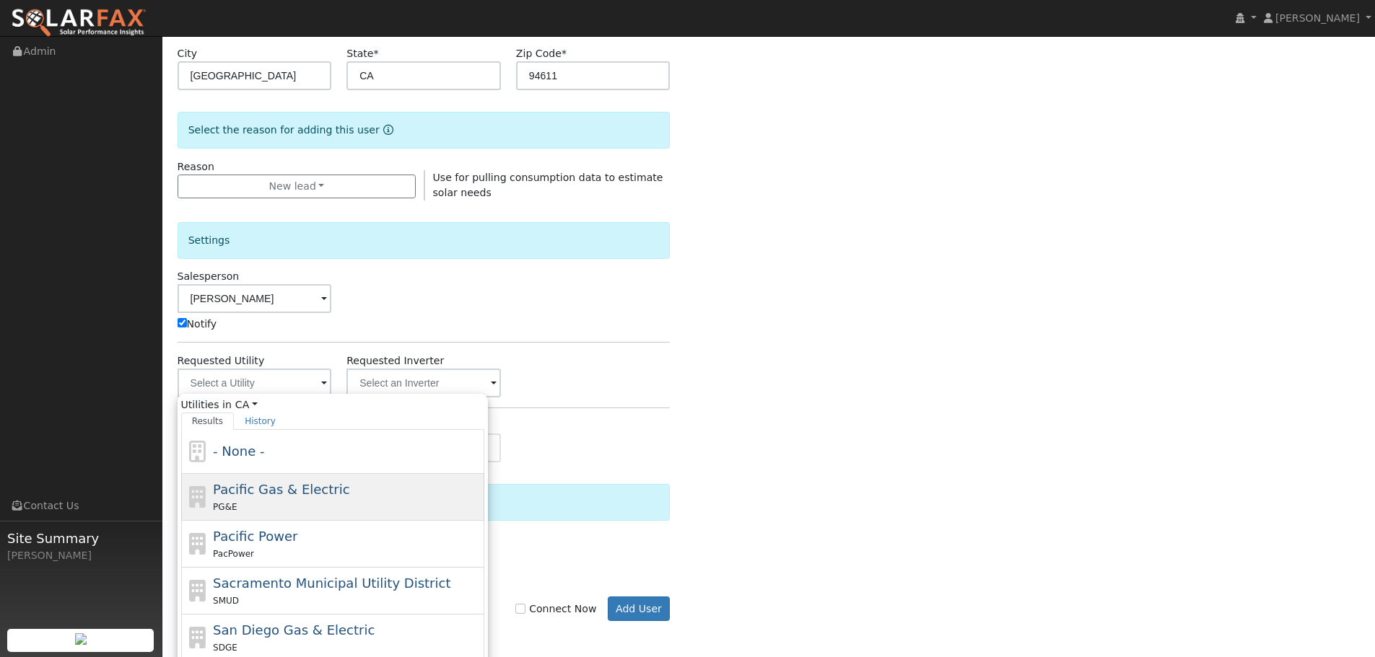
click at [268, 491] on span "Pacific Gas & Electric" at bounding box center [281, 489] width 136 height 15
type input "Pacific Gas & Electric"
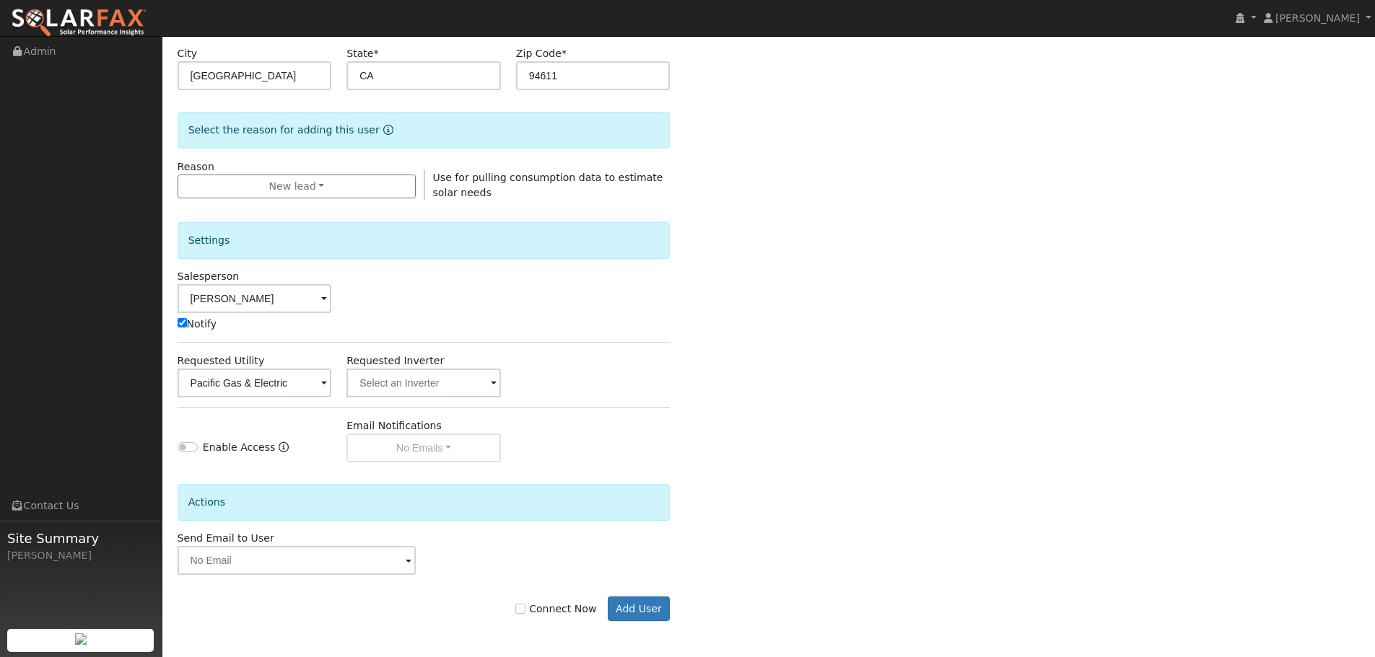
click at [572, 608] on label "Connect Now" at bounding box center [555, 609] width 81 height 15
click at [525, 608] on input "Connect Now" at bounding box center [520, 609] width 10 height 10
checkbox input "true"
click at [637, 618] on button "Add User" at bounding box center [639, 609] width 63 height 25
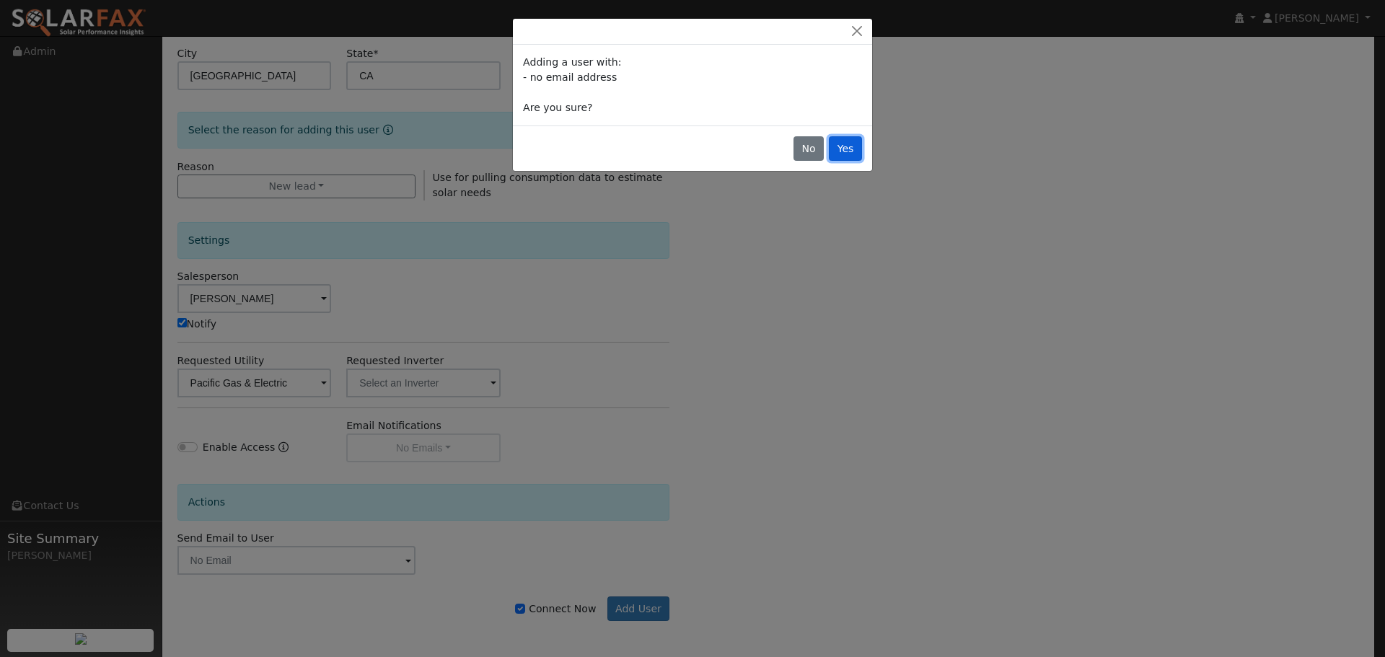
click at [853, 146] on button "Yes" at bounding box center [845, 148] width 33 height 25
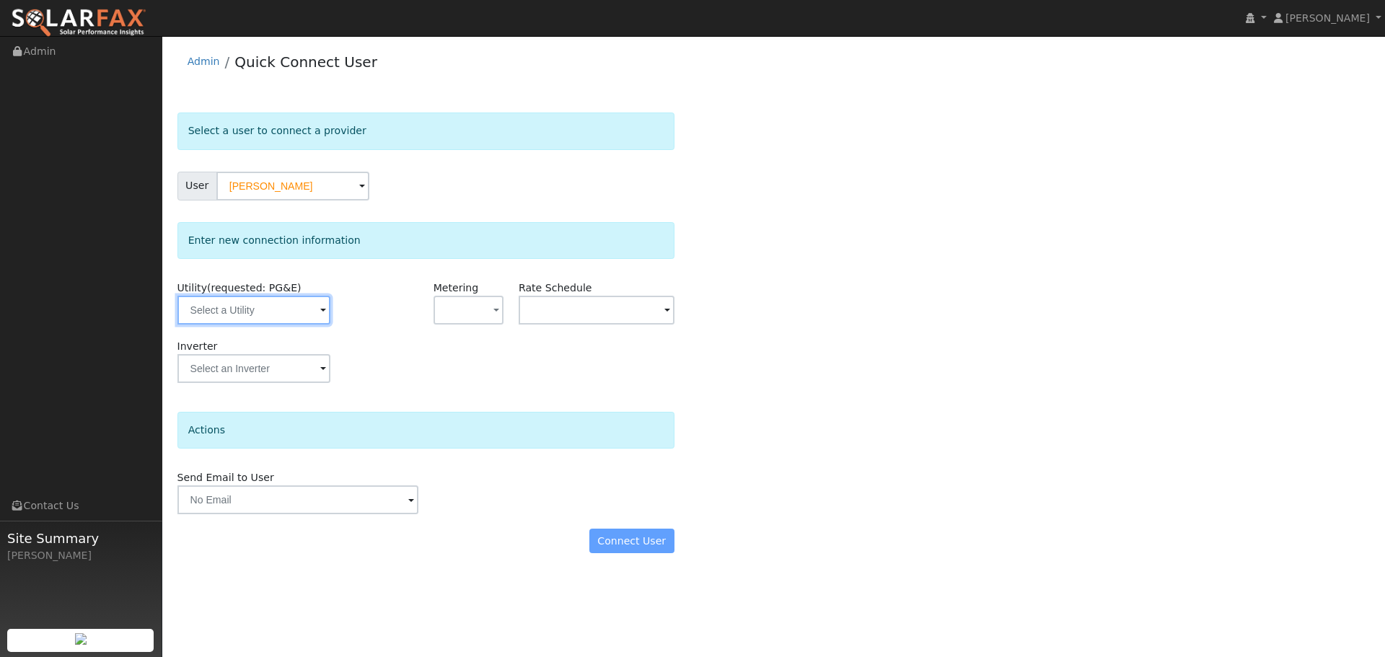
click at [248, 314] on input "text" at bounding box center [254, 310] width 153 height 29
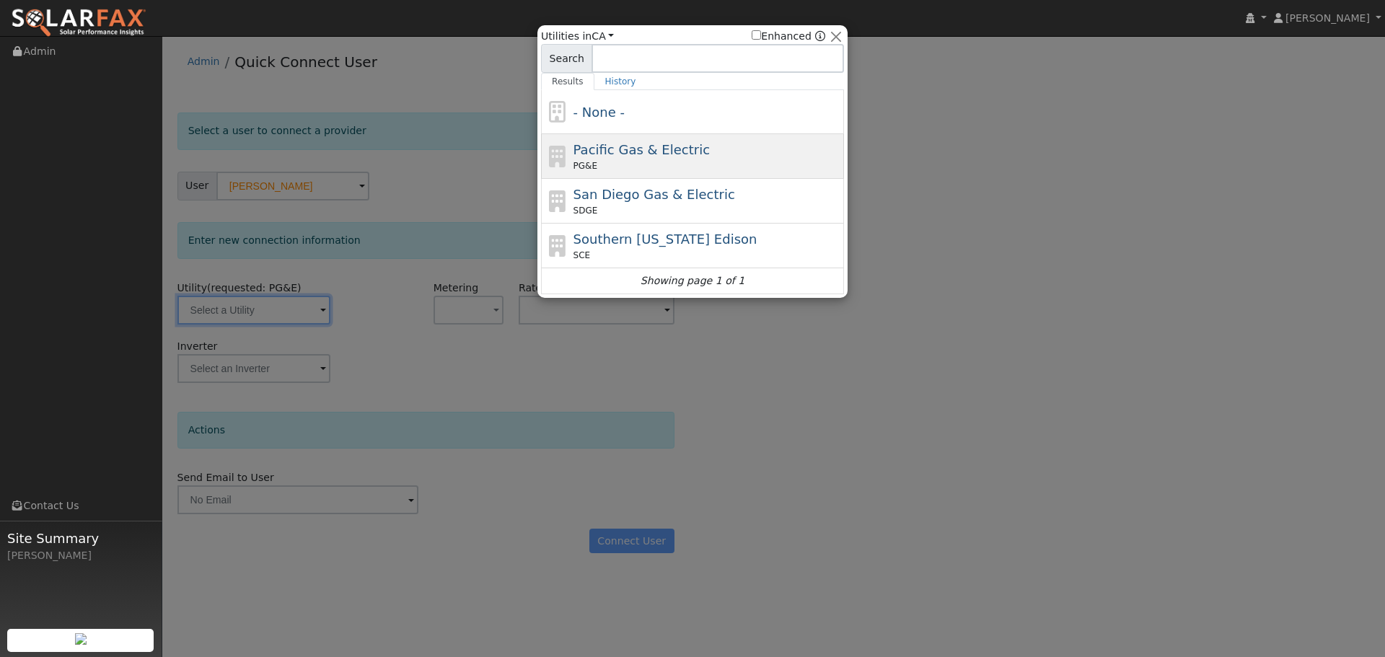
click at [596, 169] on div "PG&E" at bounding box center [708, 165] width 268 height 13
type input "PG&E"
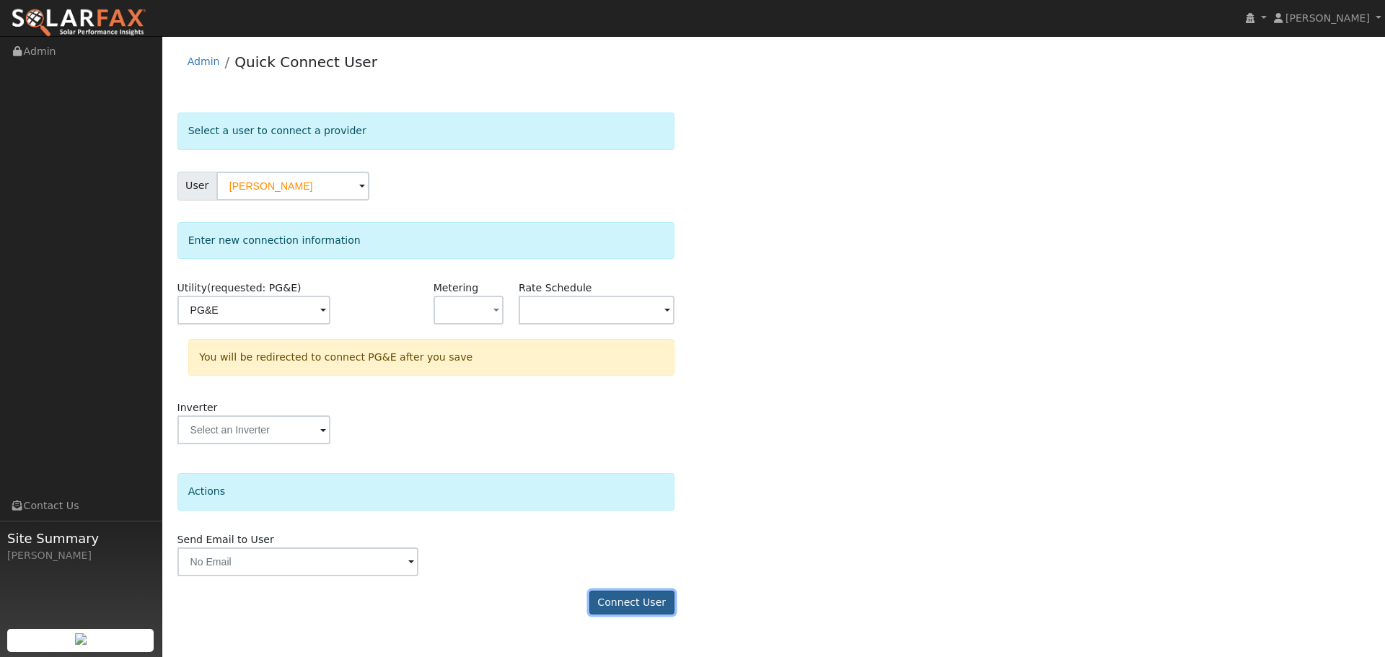
click at [635, 599] on button "Connect User" at bounding box center [632, 603] width 85 height 25
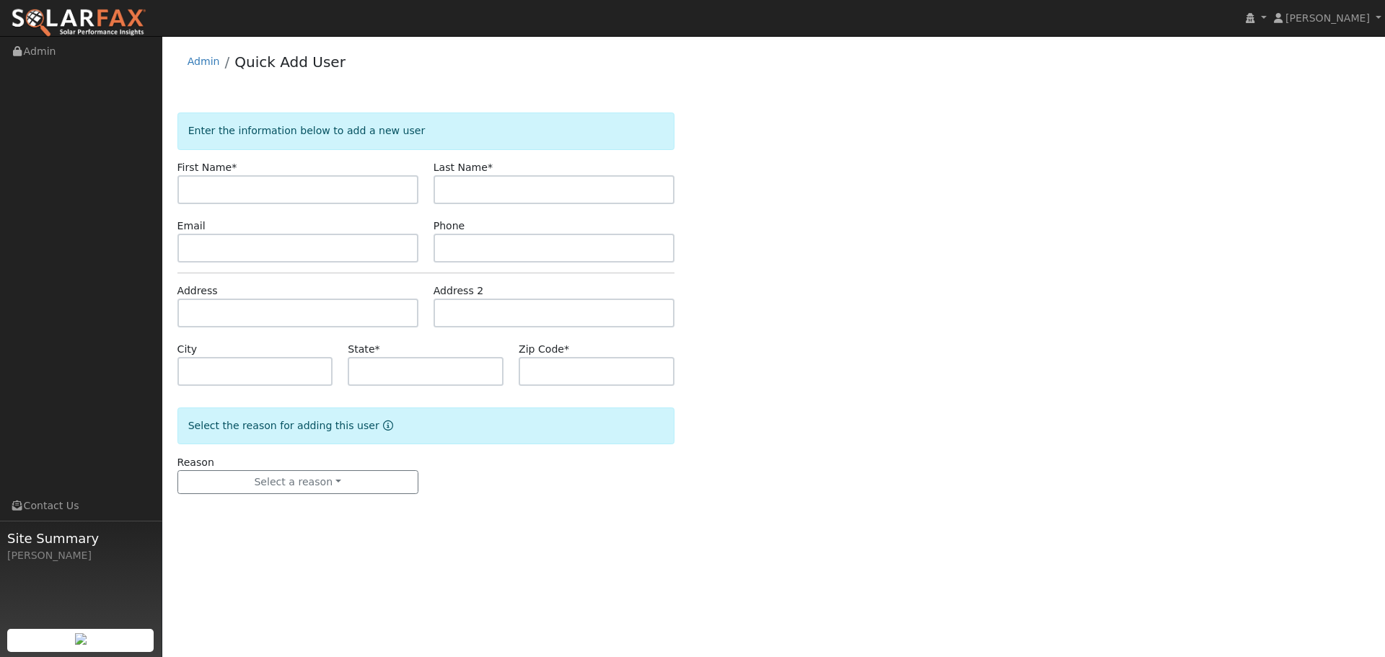
click at [231, 192] on input "text" at bounding box center [298, 189] width 241 height 29
type input "d"
type input "[PERSON_NAME]"
click at [484, 249] on input "text" at bounding box center [554, 248] width 241 height 29
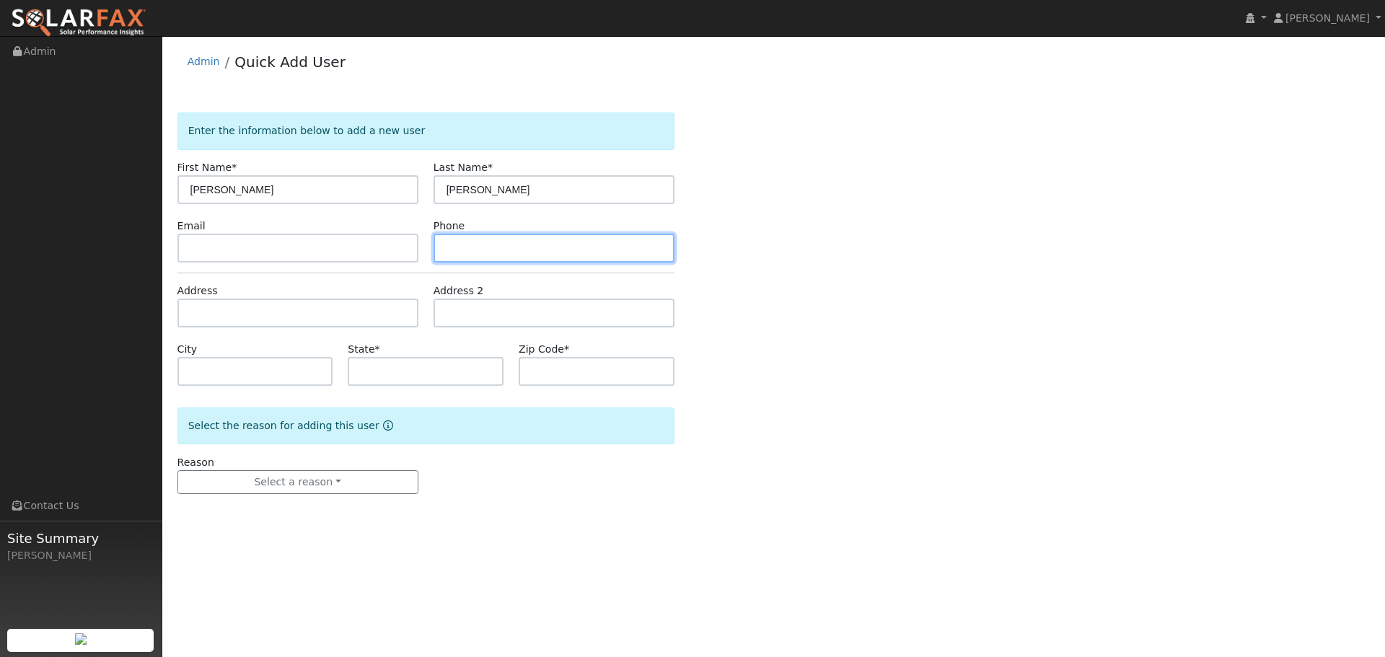
paste input "[PHONE_NUMBER]"
type input "[PHONE_NUMBER]"
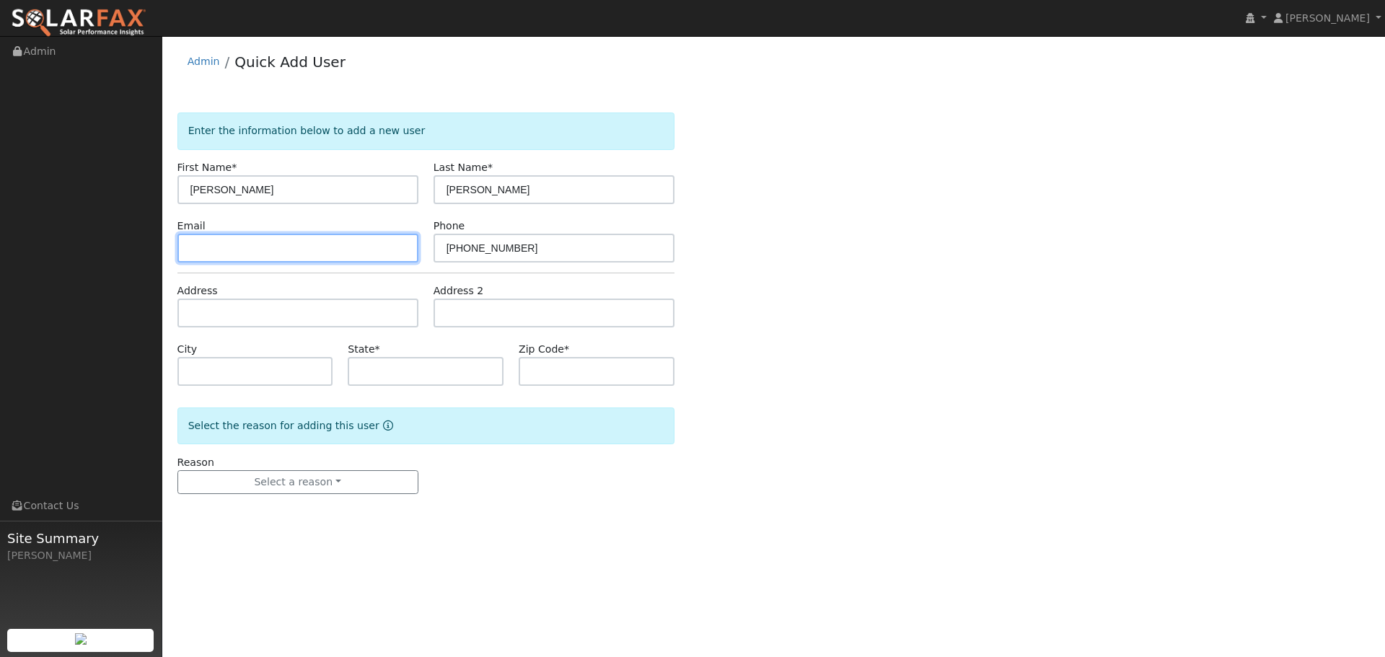
click at [250, 260] on input "text" at bounding box center [298, 248] width 241 height 29
paste input "[EMAIL_ADDRESS][DOMAIN_NAME]"
type input "[EMAIL_ADDRESS][DOMAIN_NAME]"
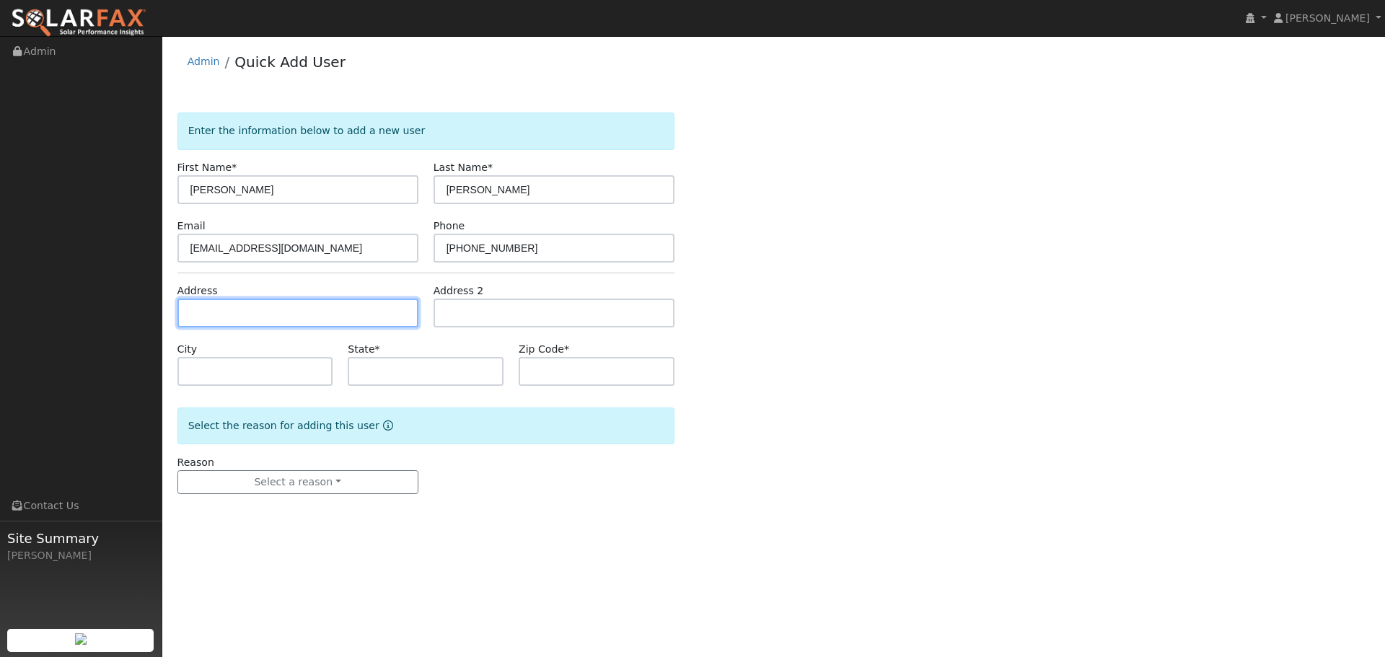
click at [273, 305] on input "text" at bounding box center [298, 313] width 241 height 29
paste input "[EMAIL_ADDRESS][DOMAIN_NAME]"
type input "[EMAIL_ADDRESS][DOMAIN_NAME]"
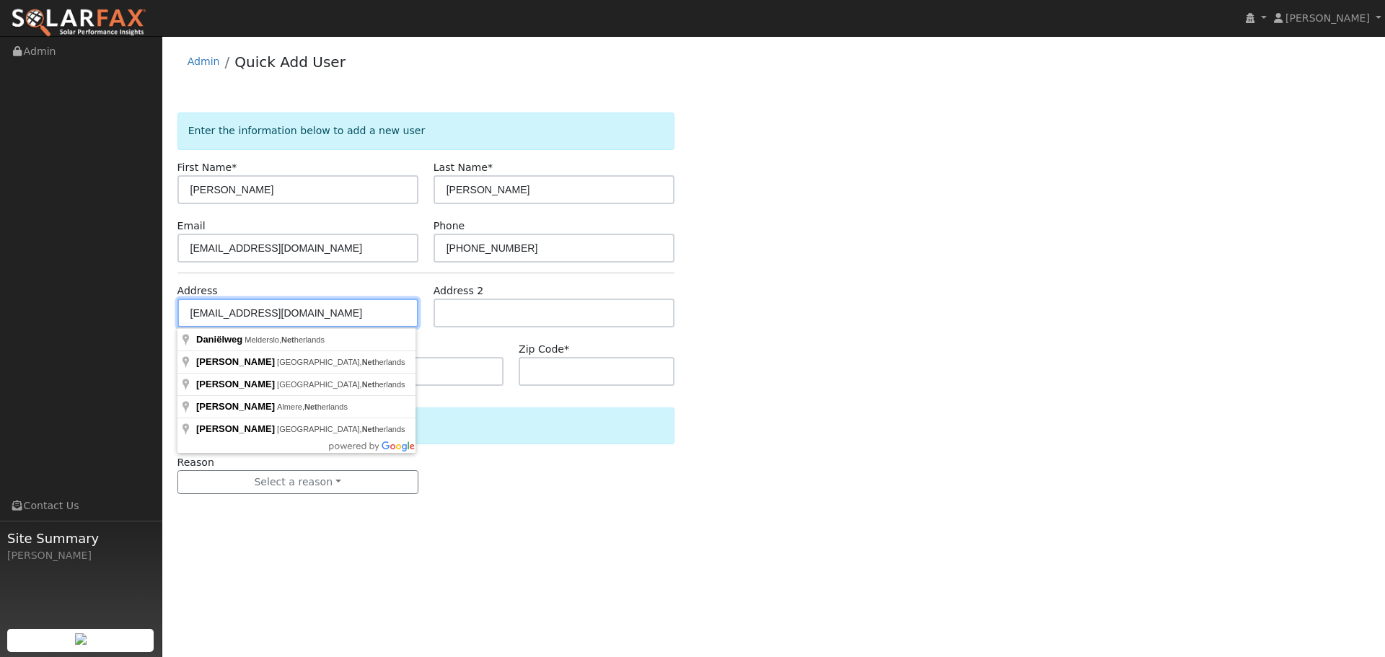
click at [317, 312] on input "[EMAIL_ADDRESS][DOMAIN_NAME]" at bounding box center [298, 313] width 241 height 29
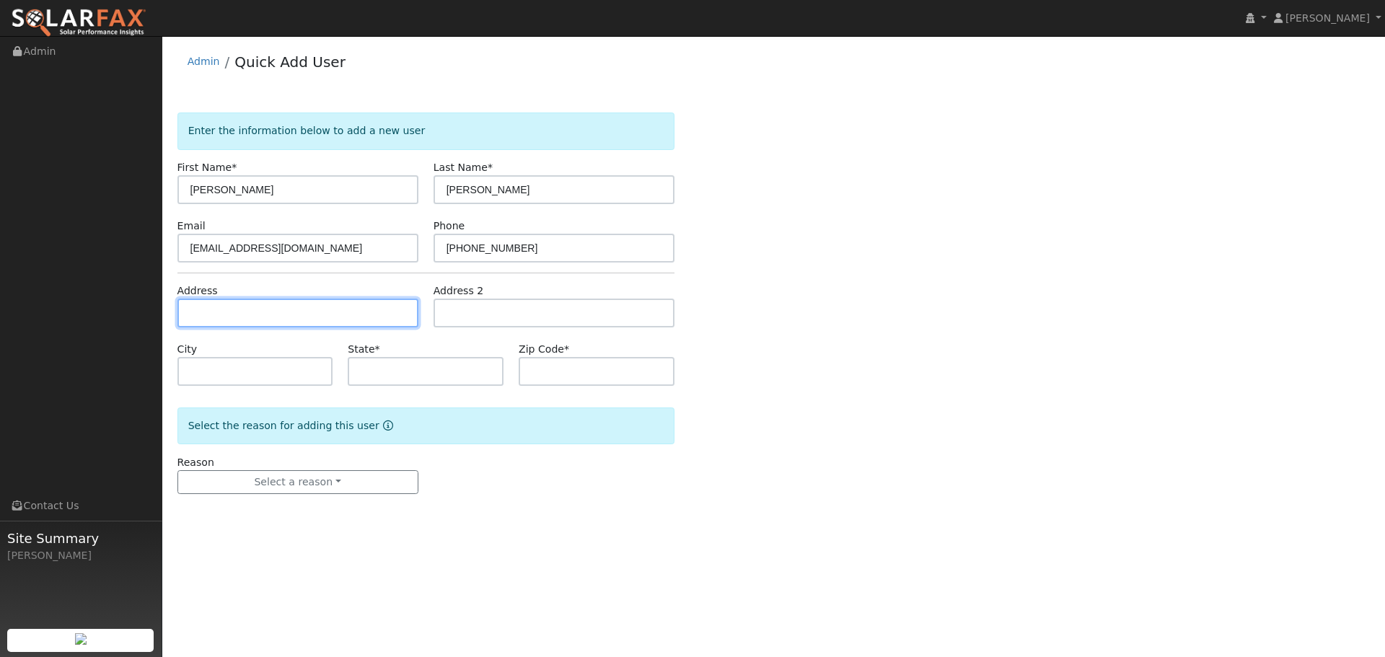
click at [249, 323] on input "text" at bounding box center [298, 313] width 241 height 29
paste input "[STREET_ADDRESS]"
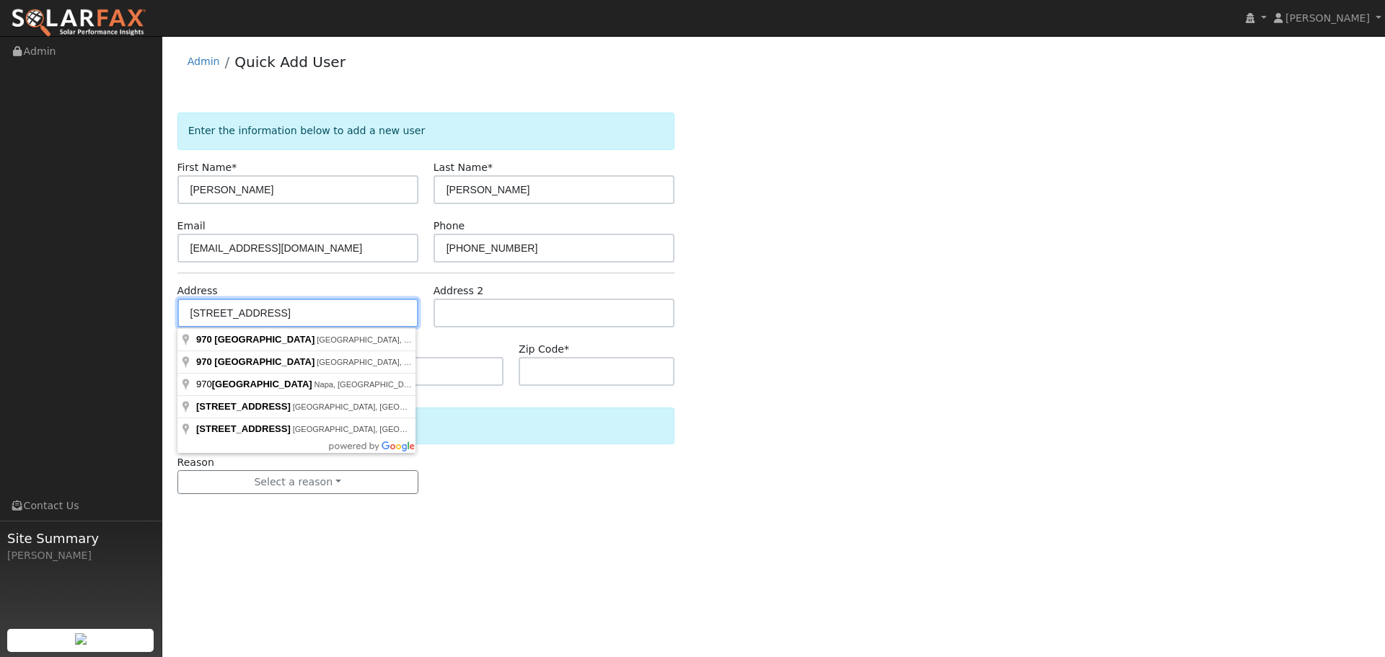
type input "[STREET_ADDRESS]"
type input "[GEOGRAPHIC_DATA]"
type input "CA"
type input "94611"
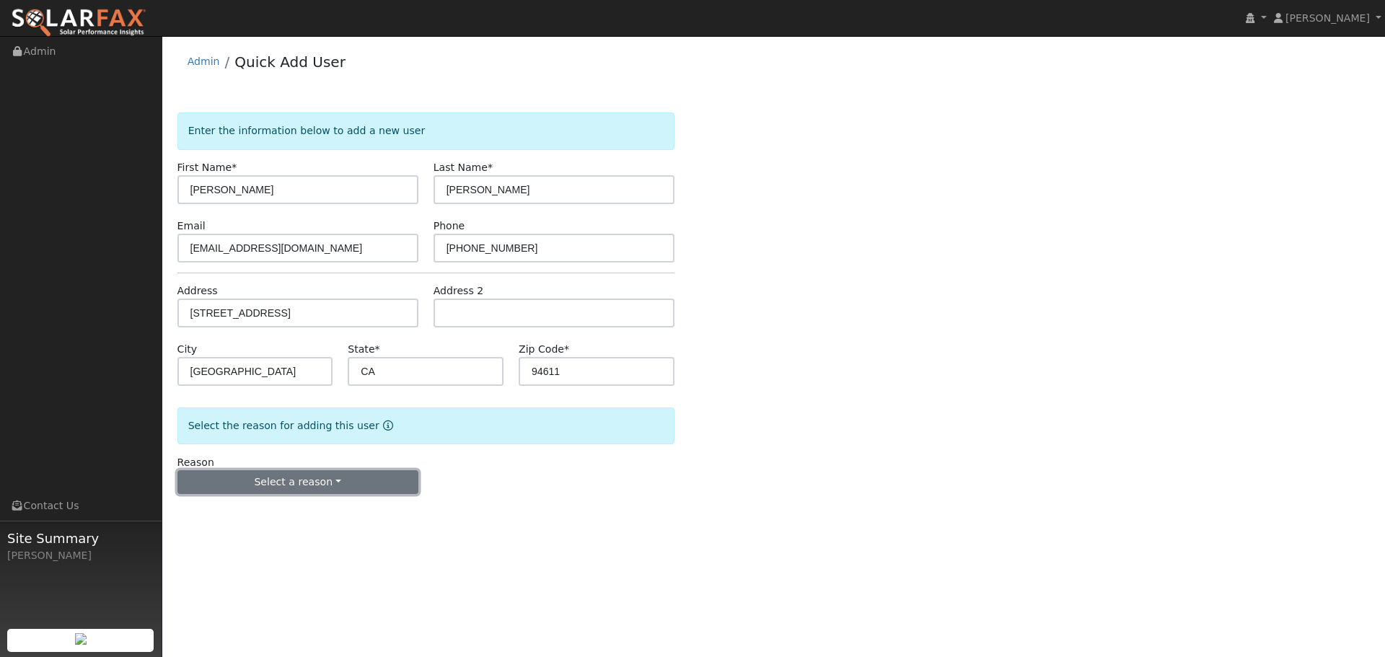
click at [232, 487] on button "Select a reason" at bounding box center [298, 482] width 241 height 25
click at [228, 514] on link "New lead" at bounding box center [257, 512] width 159 height 20
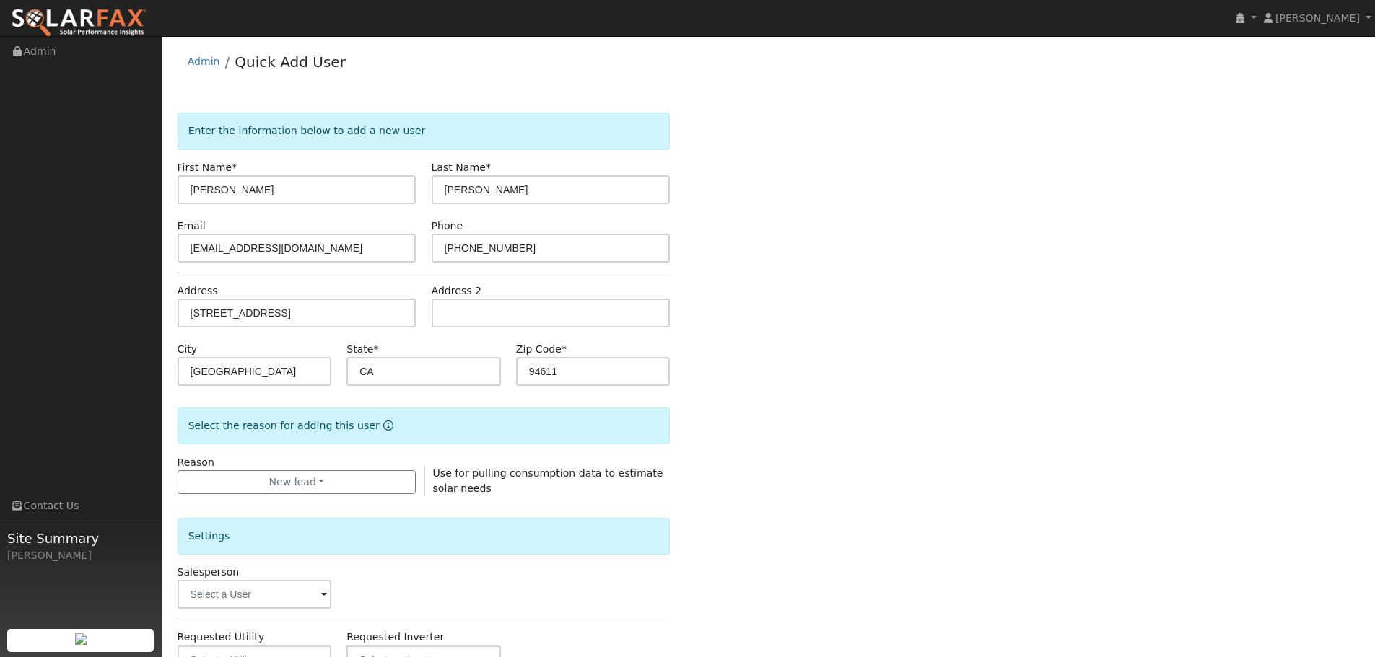
scroll to position [277, 0]
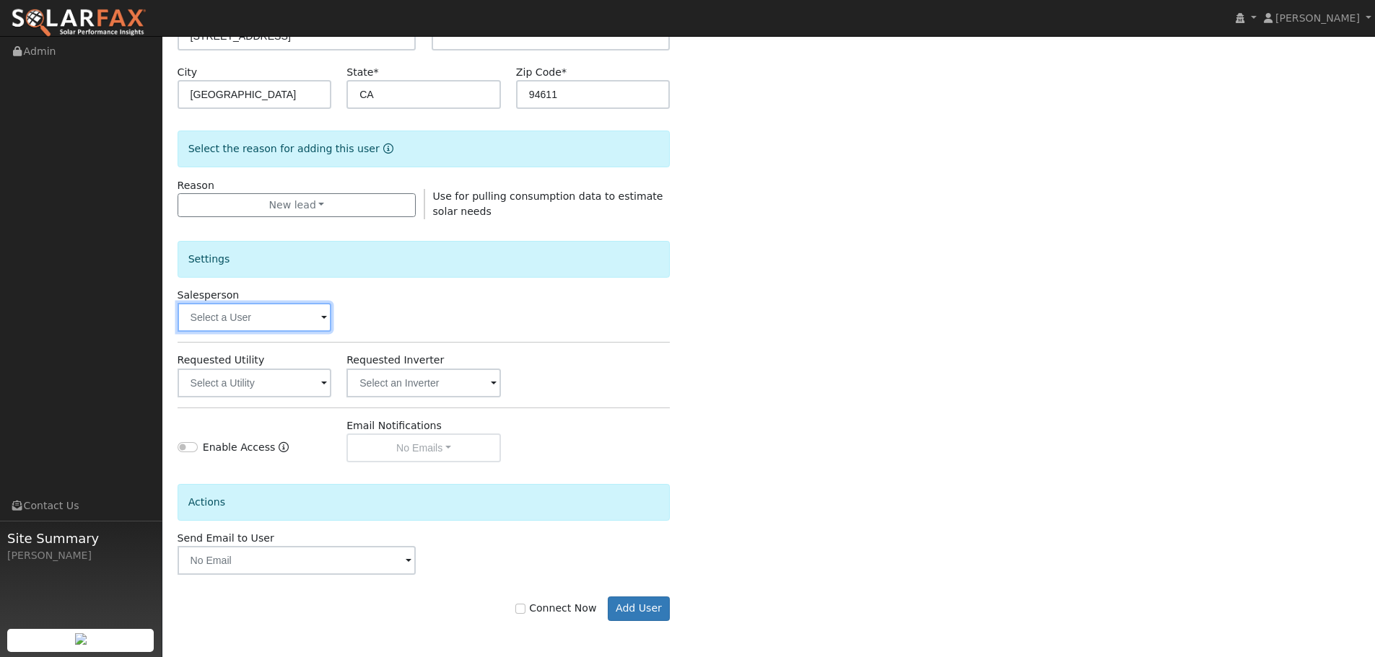
click at [239, 315] on input "text" at bounding box center [255, 317] width 154 height 29
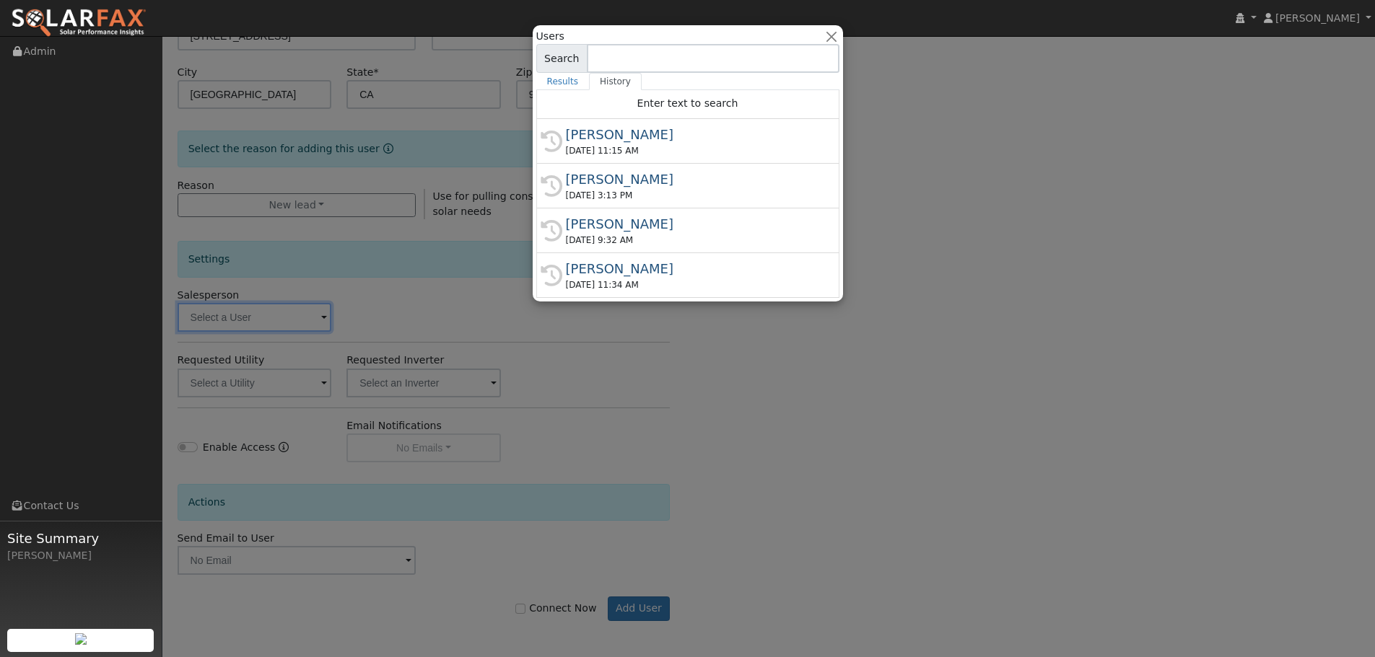
click at [703, 147] on div "[DATE] 11:15 AM" at bounding box center [694, 150] width 257 height 13
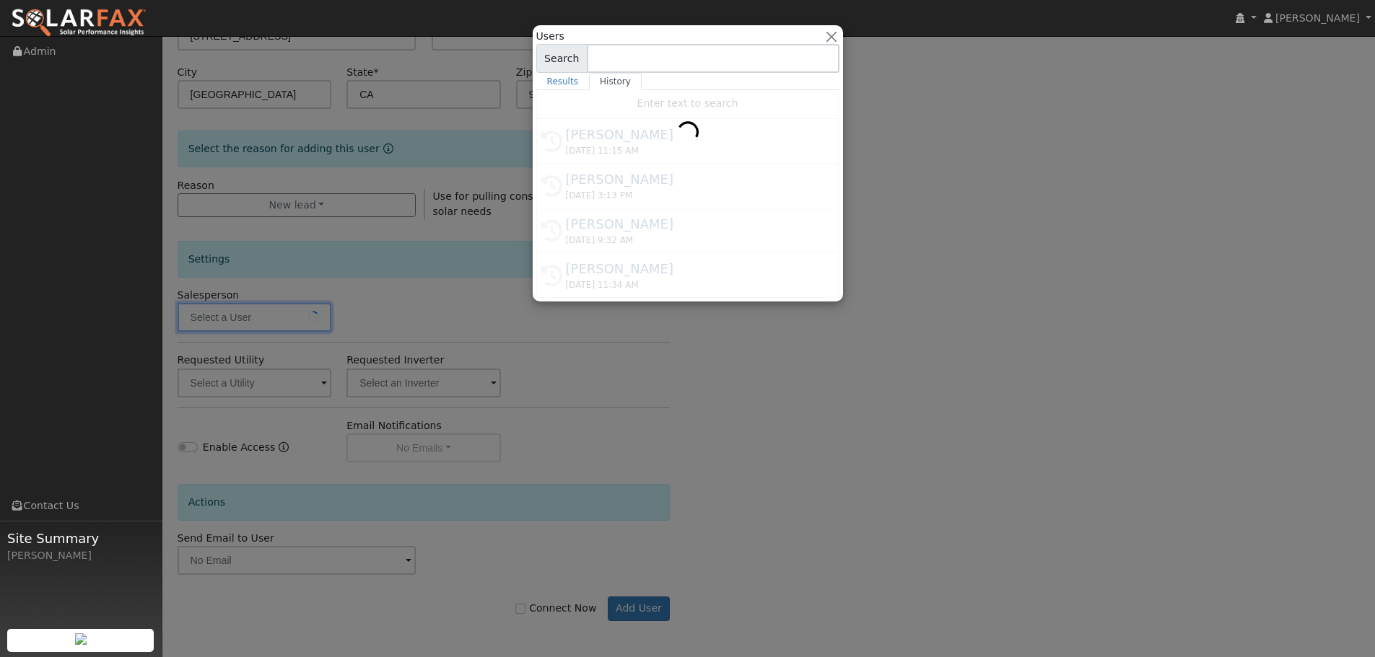
type input "[PERSON_NAME]"
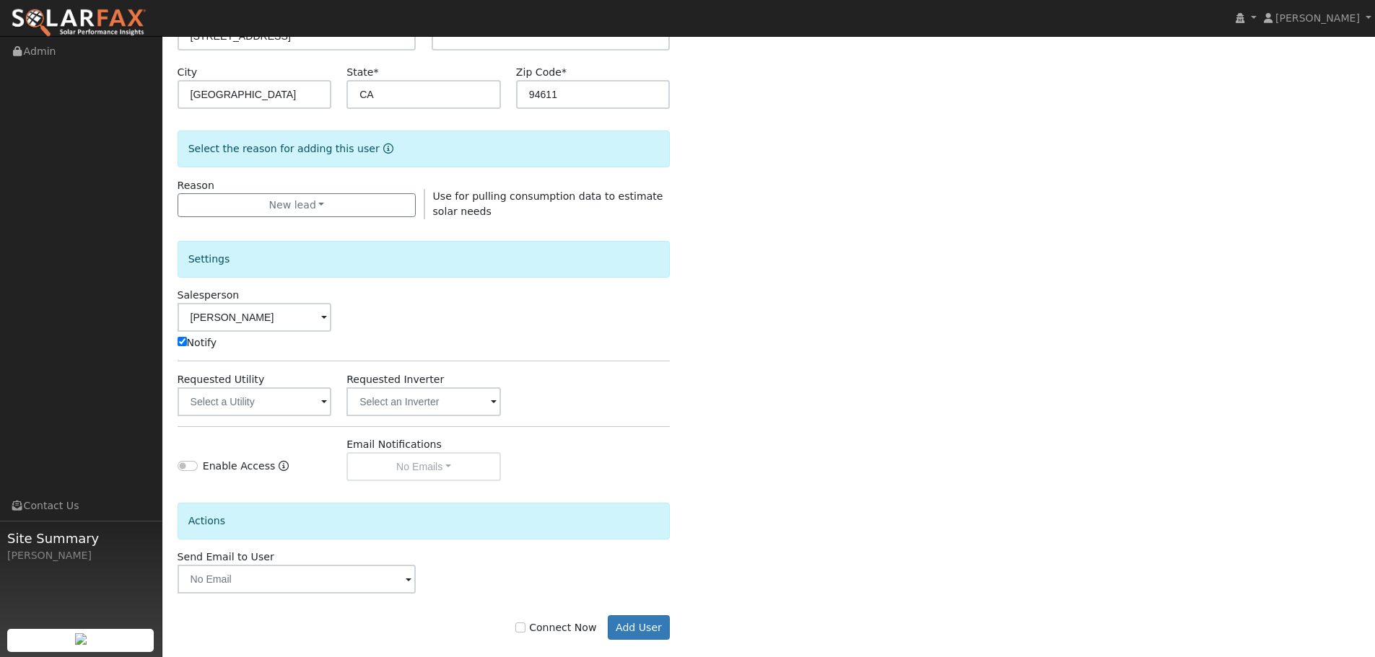
click at [576, 631] on label "Connect Now" at bounding box center [555, 628] width 81 height 15
click at [525, 631] on input "Connect Now" at bounding box center [520, 628] width 10 height 10
checkbox input "true"
click at [617, 613] on div "Connect Now Add User" at bounding box center [424, 617] width 508 height 46
click at [629, 621] on button "Add User" at bounding box center [639, 628] width 63 height 25
